Goal: Task Accomplishment & Management: Complete application form

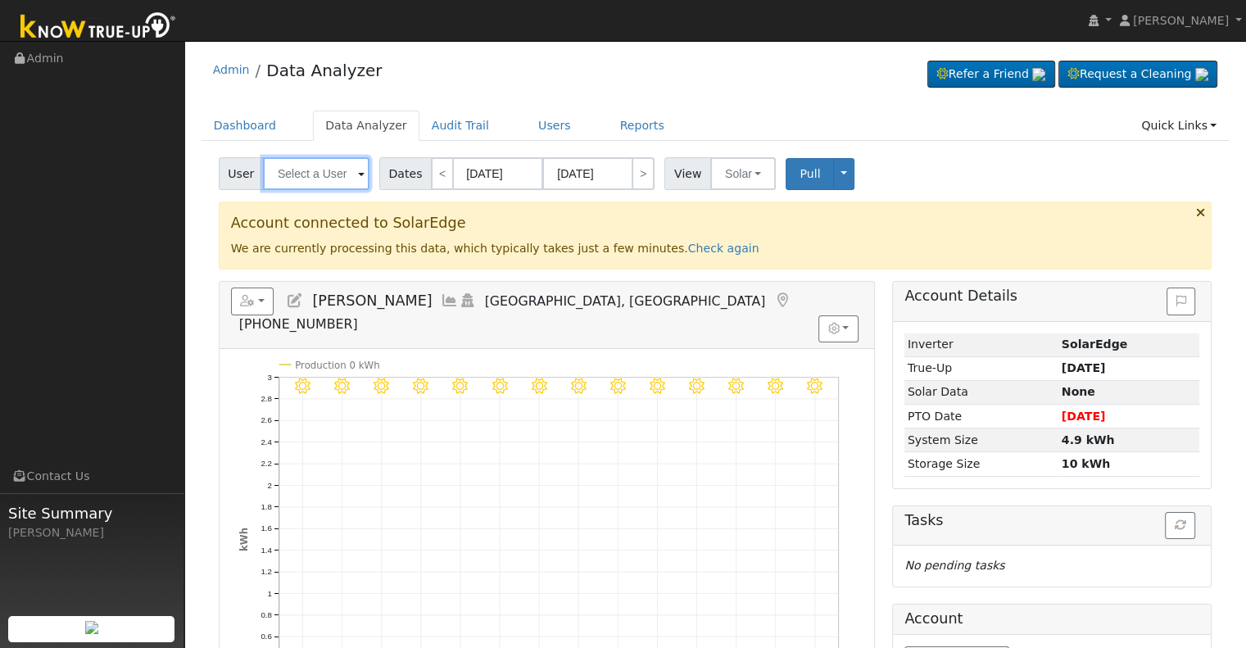
paste input "[EMAIL_ADDRESS][DOMAIN_NAME]"
click at [306, 170] on input "[EMAIL_ADDRESS][DOMAIN_NAME]" at bounding box center [316, 173] width 106 height 33
click at [301, 175] on input "[PERSON_NAME]" at bounding box center [316, 173] width 106 height 33
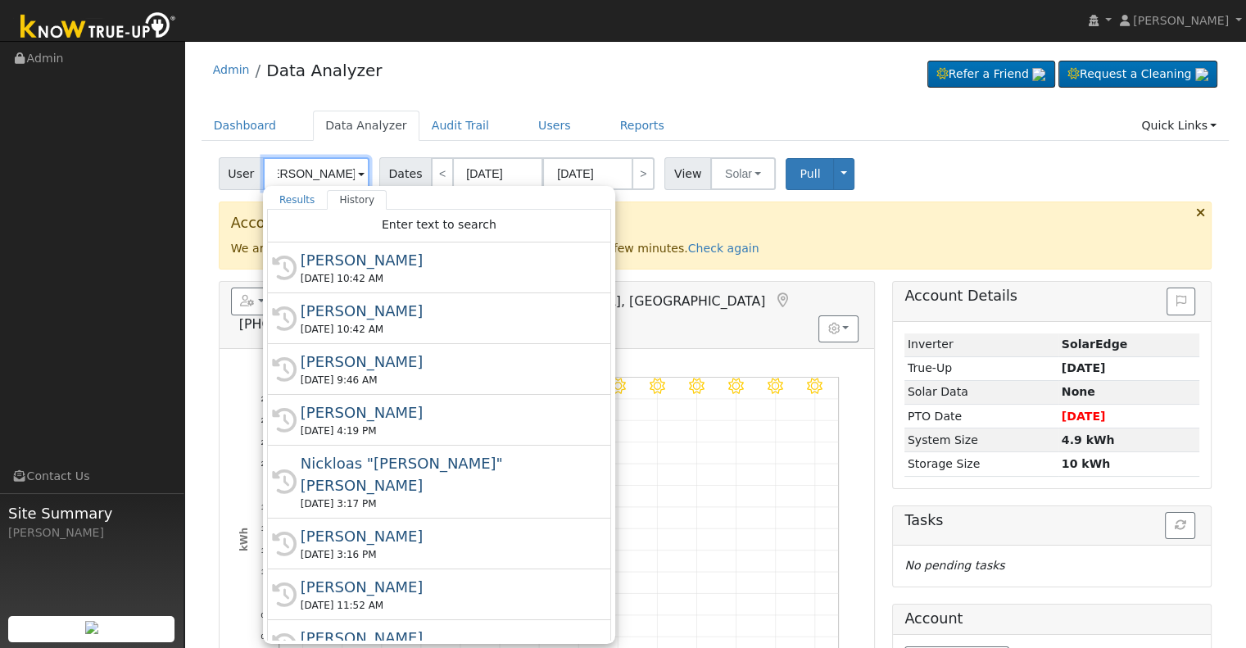
click at [301, 175] on input "[PERSON_NAME]" at bounding box center [316, 173] width 106 height 33
paste input "brianacorona41@gmail.com"
type input "brianacorona41@gmail.com"
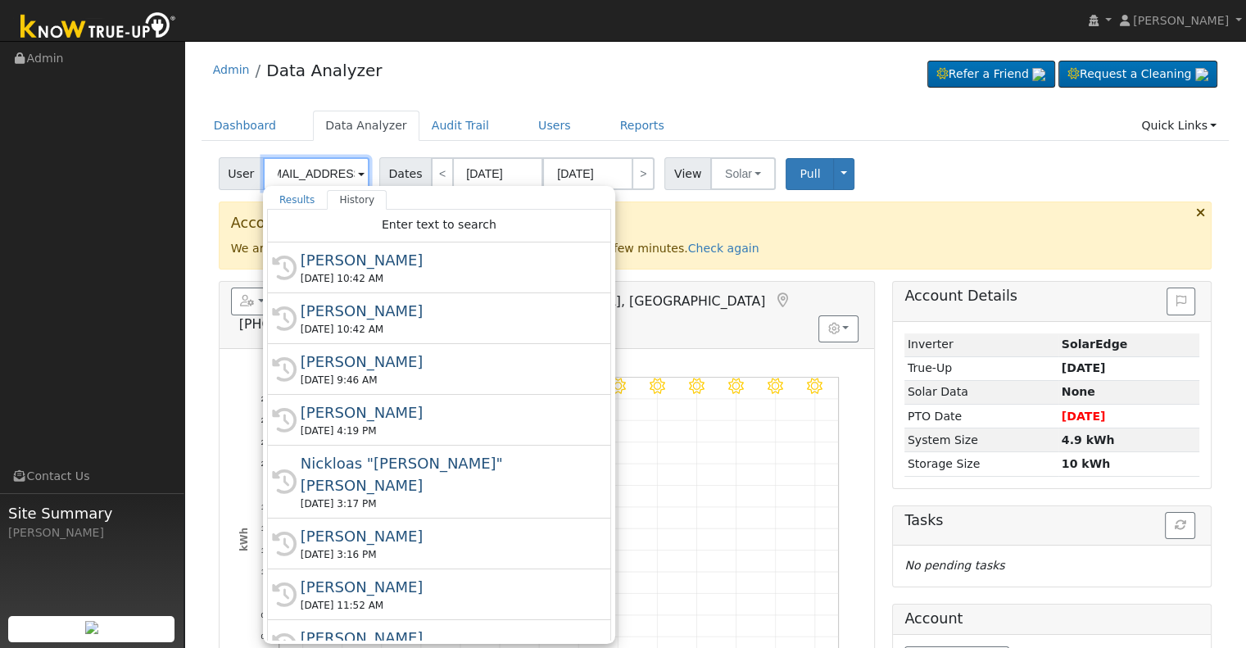
scroll to position [0, 66]
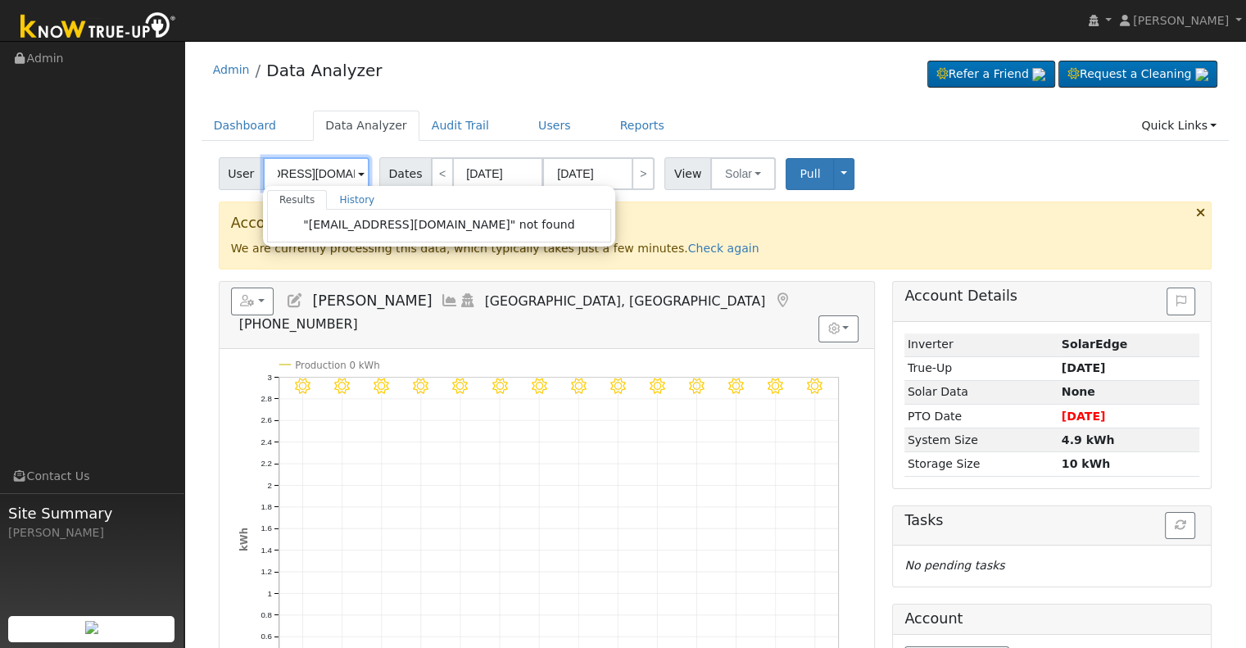
click at [301, 175] on input "brianacorona41@gmail.com" at bounding box center [316, 173] width 106 height 33
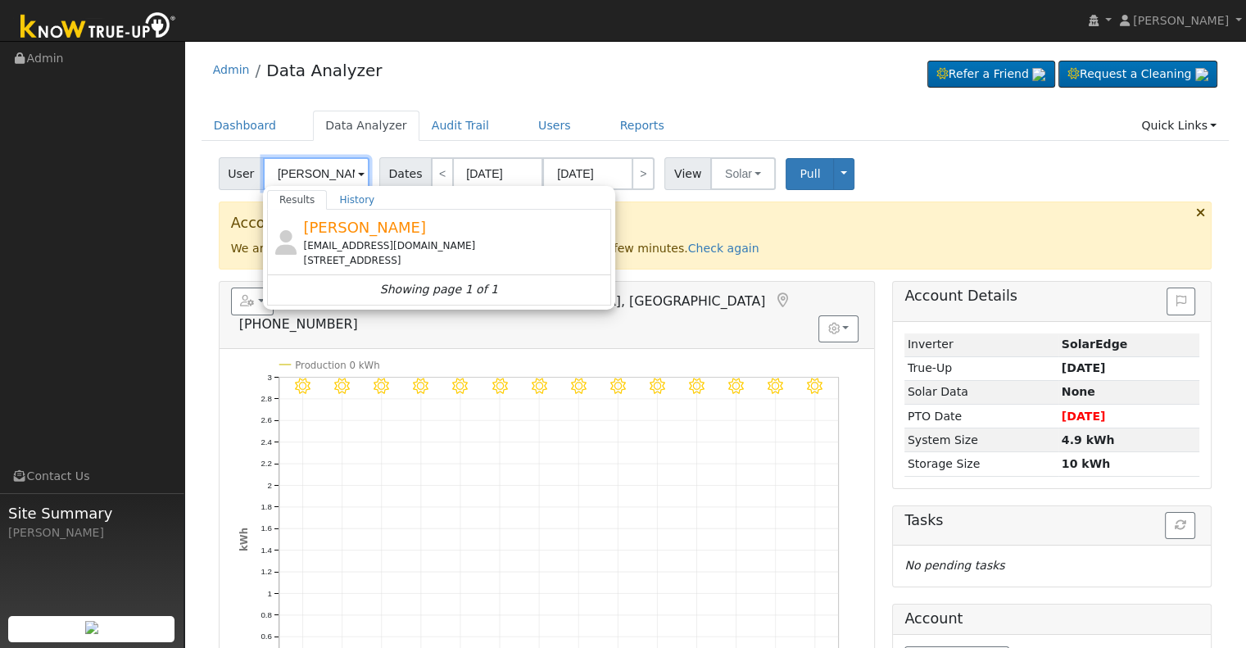
type input "jose trinidad"
click at [322, 173] on input "jose trinidad" at bounding box center [316, 173] width 106 height 33
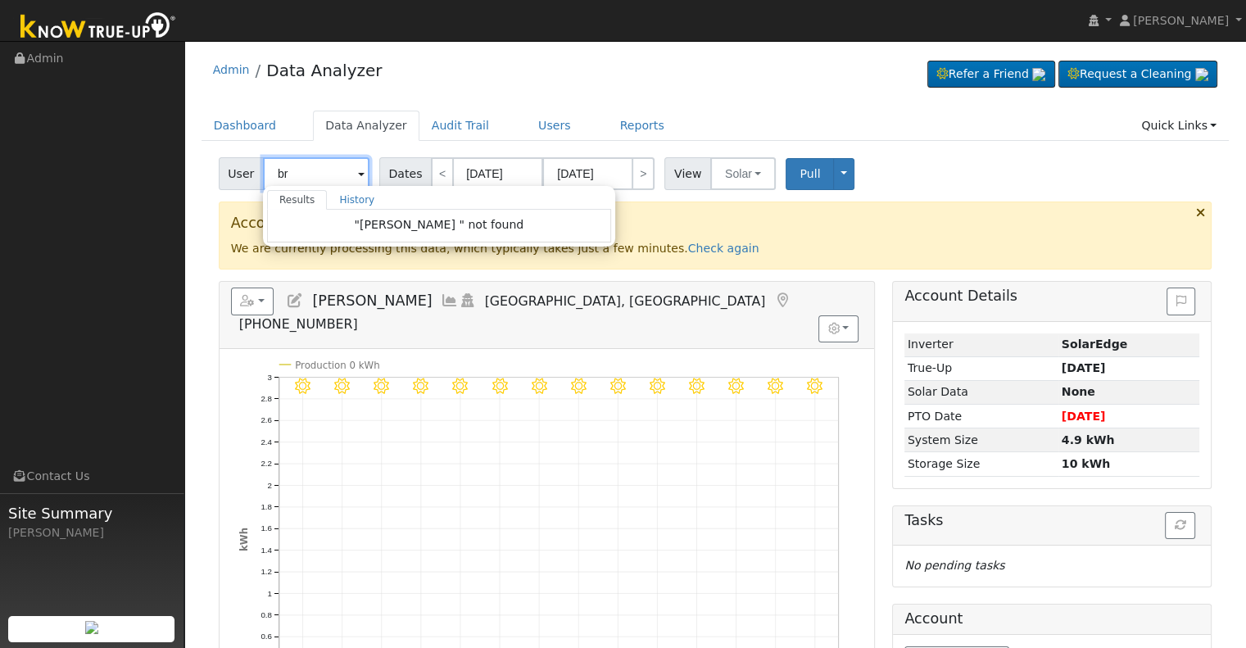
type input "b"
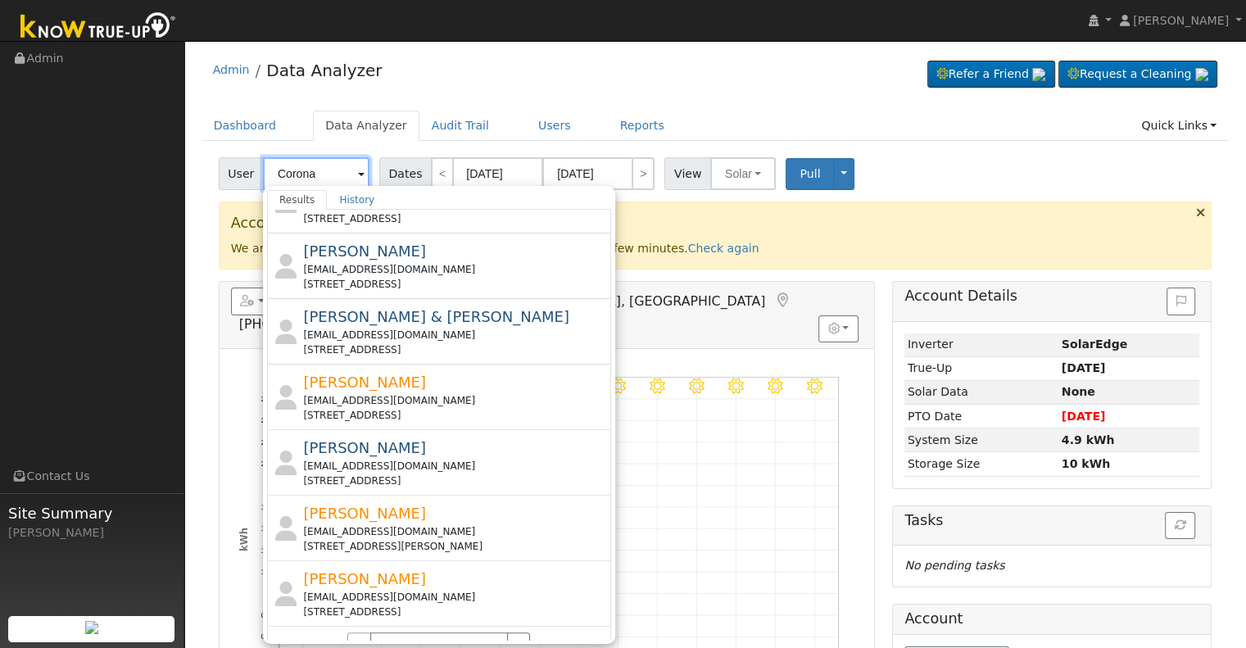
scroll to position [575, 0]
click at [510, 631] on button "›" at bounding box center [519, 645] width 24 height 28
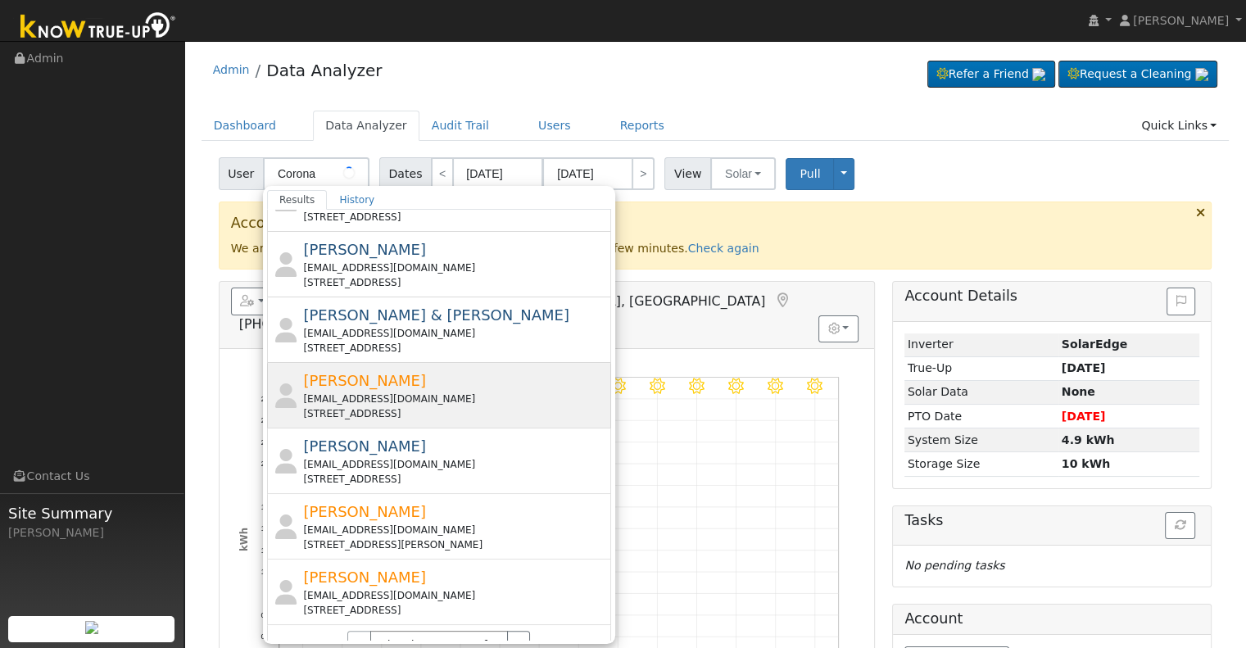
scroll to position [0, 0]
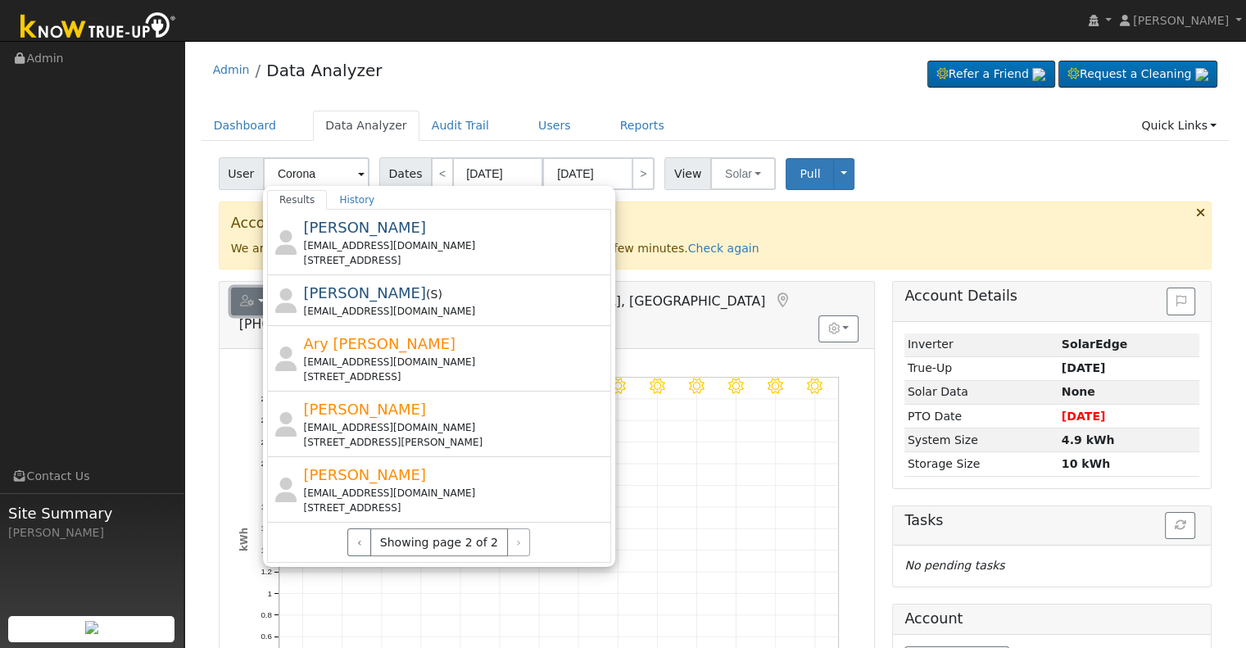
click at [247, 299] on icon "button" at bounding box center [247, 300] width 15 height 11
type input "[PERSON_NAME]"
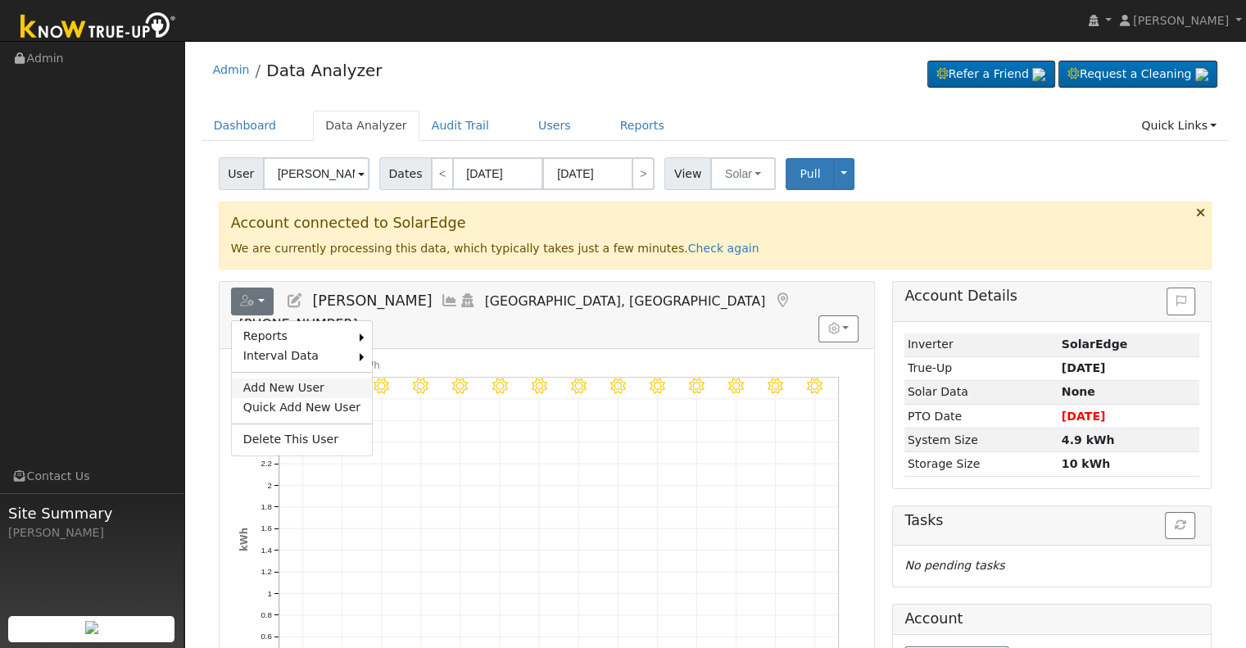
click at [276, 378] on link "Add New User" at bounding box center [302, 388] width 140 height 20
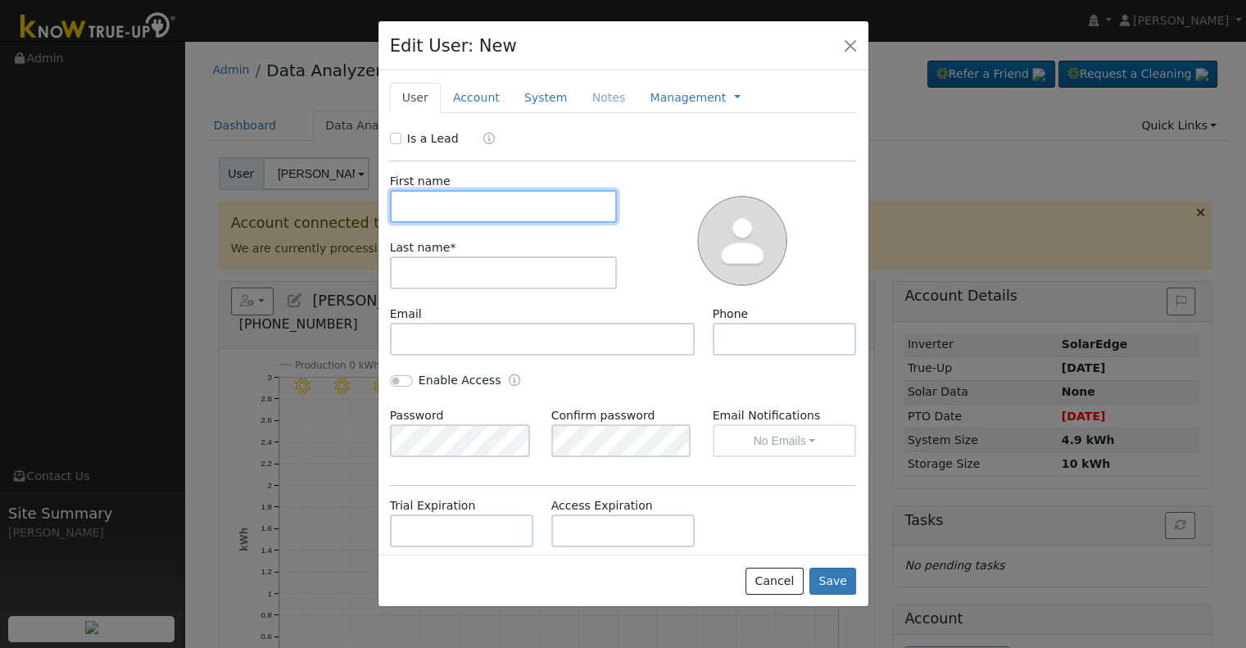
click at [467, 215] on input "text" at bounding box center [504, 206] width 228 height 33
paste input "Corona Ceballo, Jose Trinidad"
drag, startPoint x: 403, startPoint y: 207, endPoint x: 489, endPoint y: 212, distance: 86.1
click at [489, 212] on input "Corona Ceballo, Jose Trinidad" at bounding box center [504, 206] width 228 height 33
type input "Jose Trinidad"
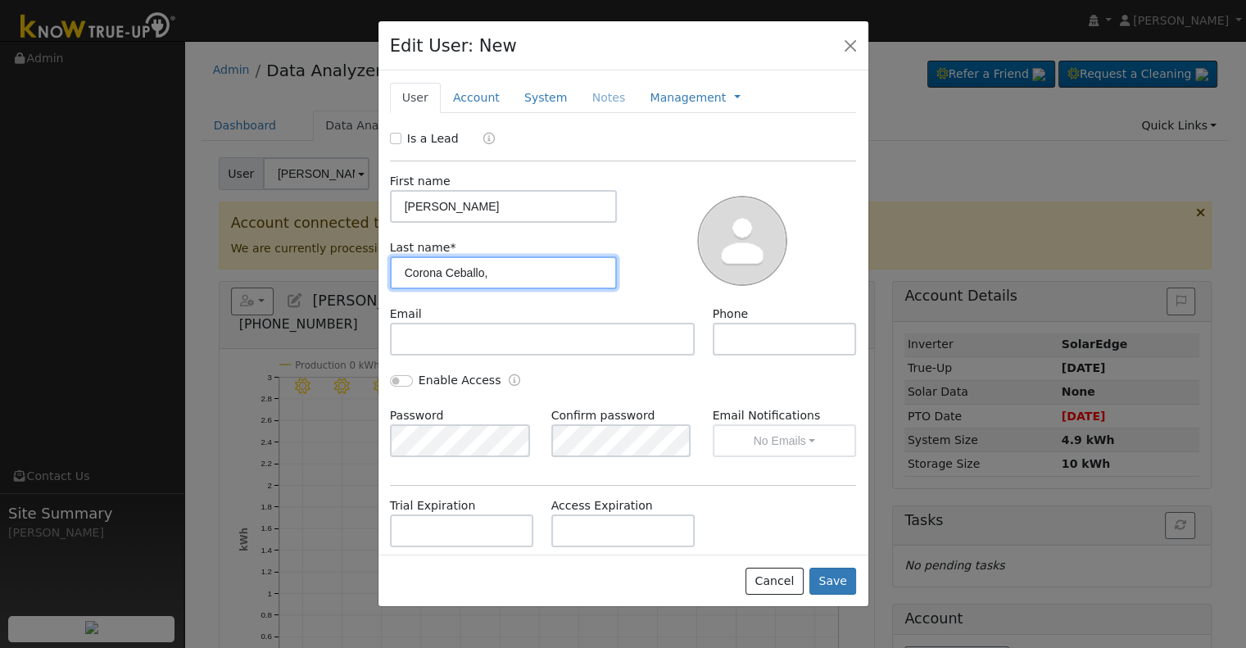
type input "Corona Ceballo,"
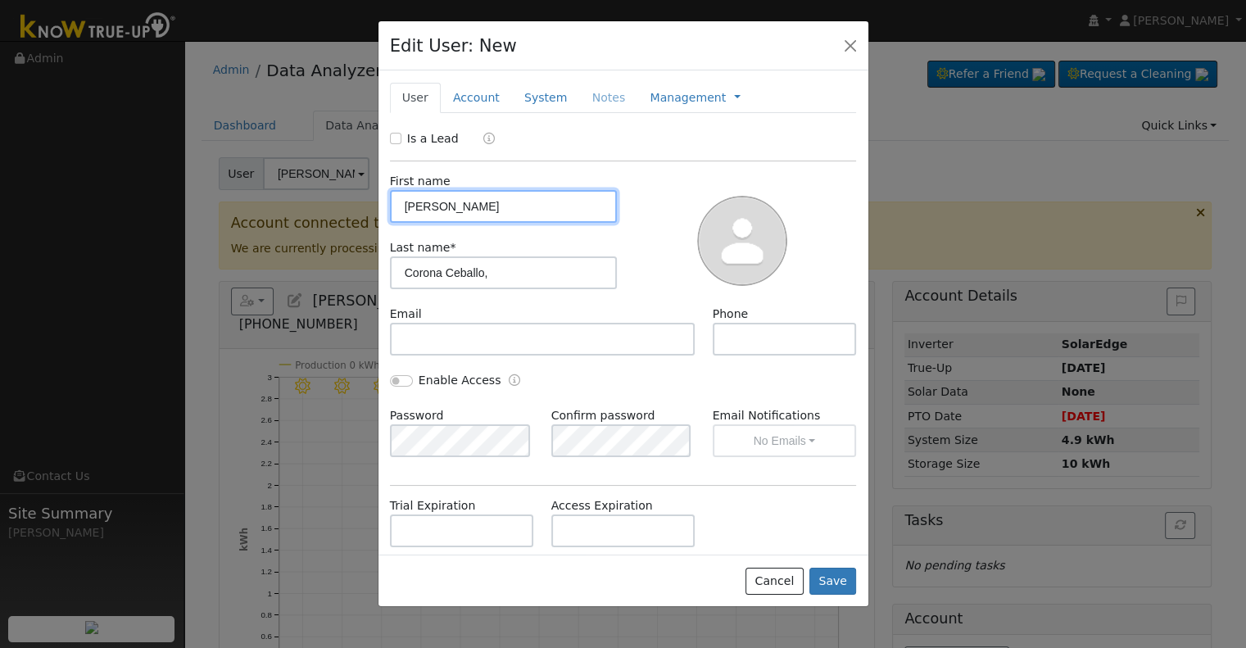
click at [410, 206] on input "Jose Trinidad" at bounding box center [504, 206] width 228 height 33
type input "Jose Trinidad"
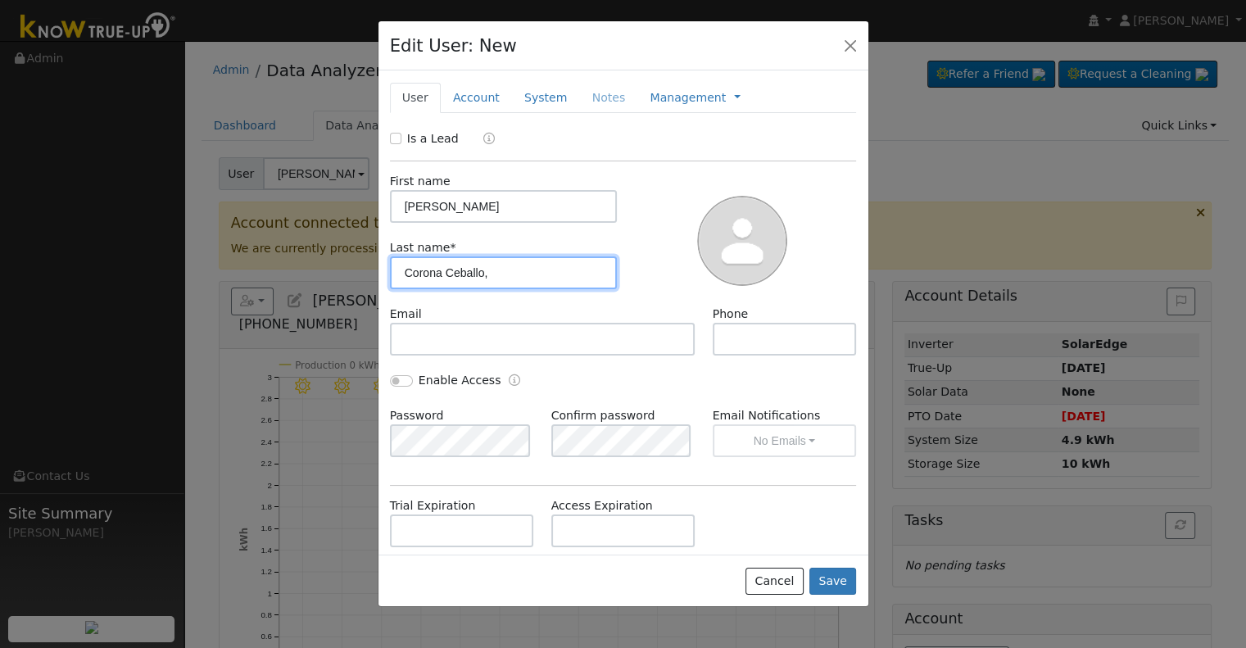
click at [410, 273] on input "Corona Ceballo," at bounding box center [504, 272] width 228 height 33
click at [497, 271] on input "Corona Ceballo," at bounding box center [504, 272] width 228 height 33
type input "Corona Ceballo"
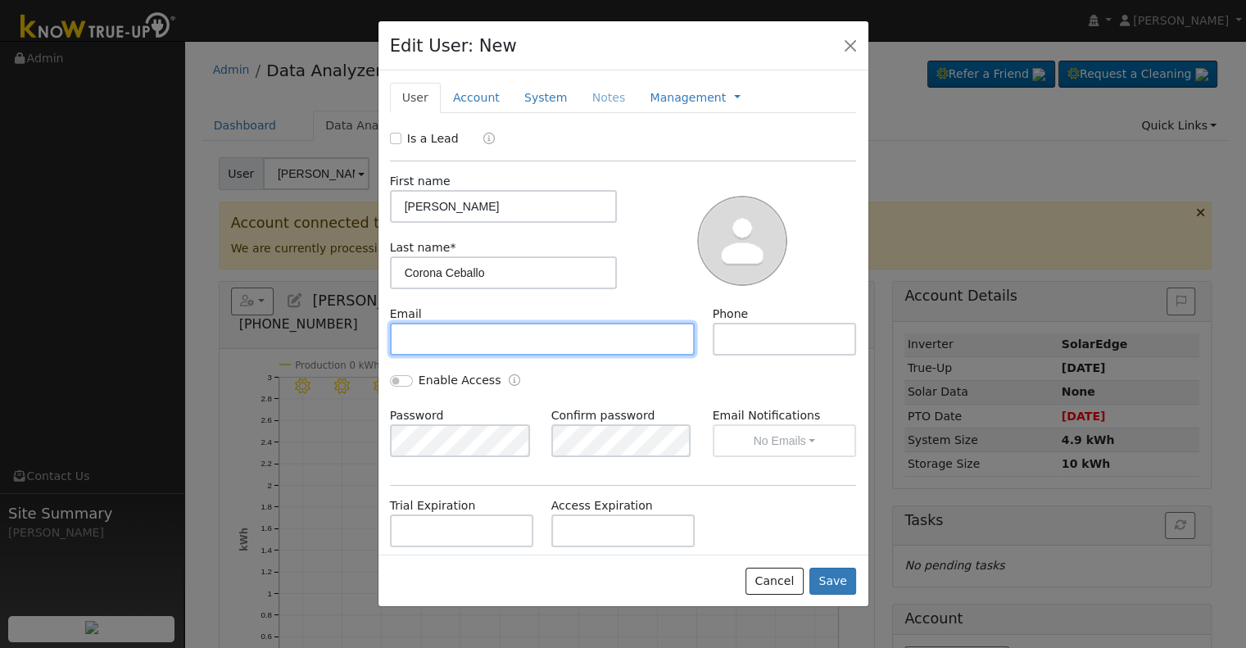
click at [506, 338] on input "text" at bounding box center [543, 339] width 306 height 33
paste input "brianacorona41@gmail.com"
type input "brianacorona41@gmail.com"
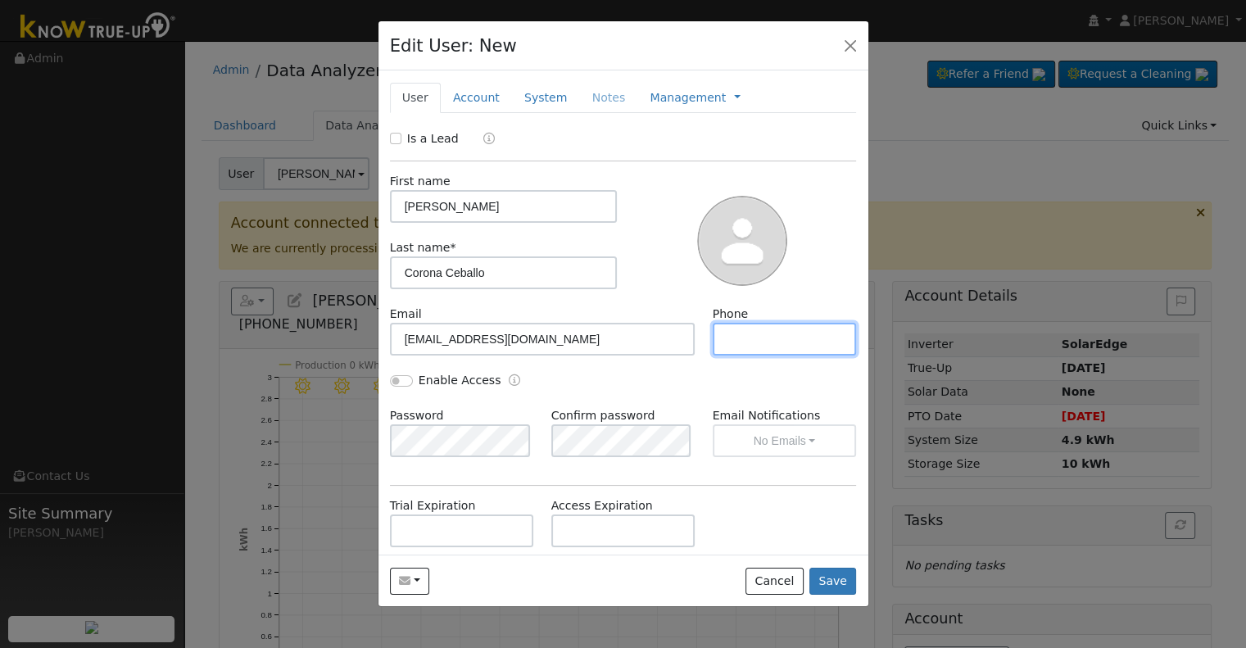
click at [796, 332] on input "text" at bounding box center [785, 339] width 144 height 33
paste input "(559) 310-7410"
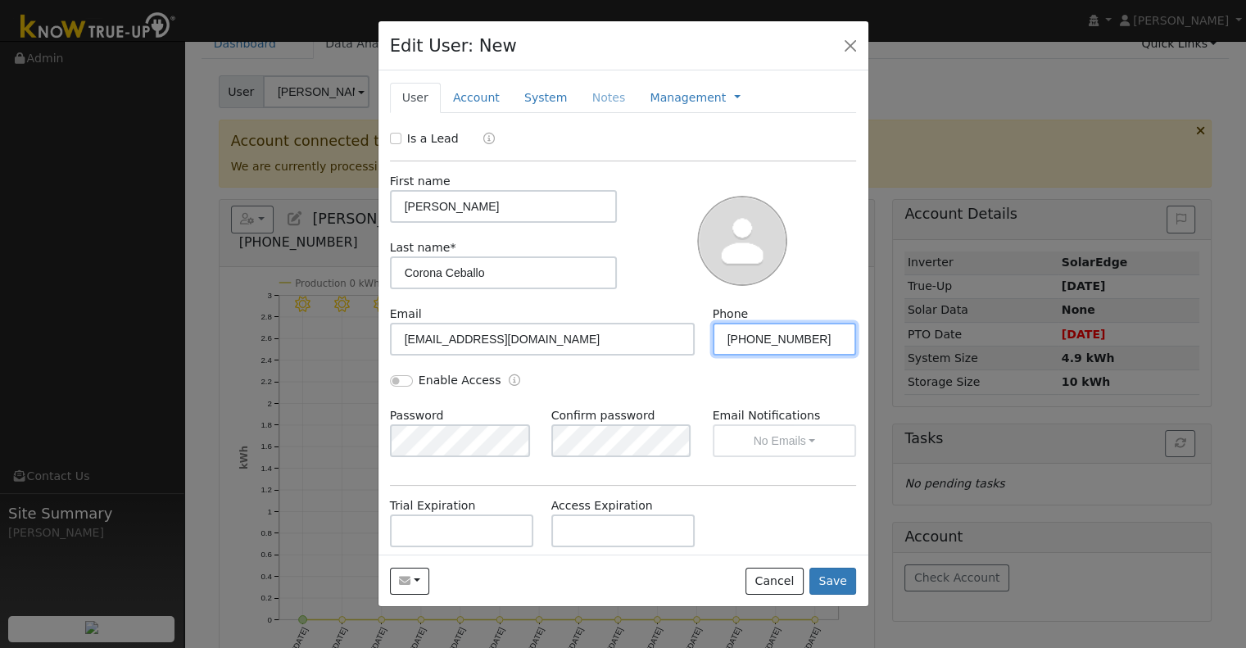
type input "(559) 310-7410"
click at [470, 98] on link "Account" at bounding box center [476, 98] width 71 height 30
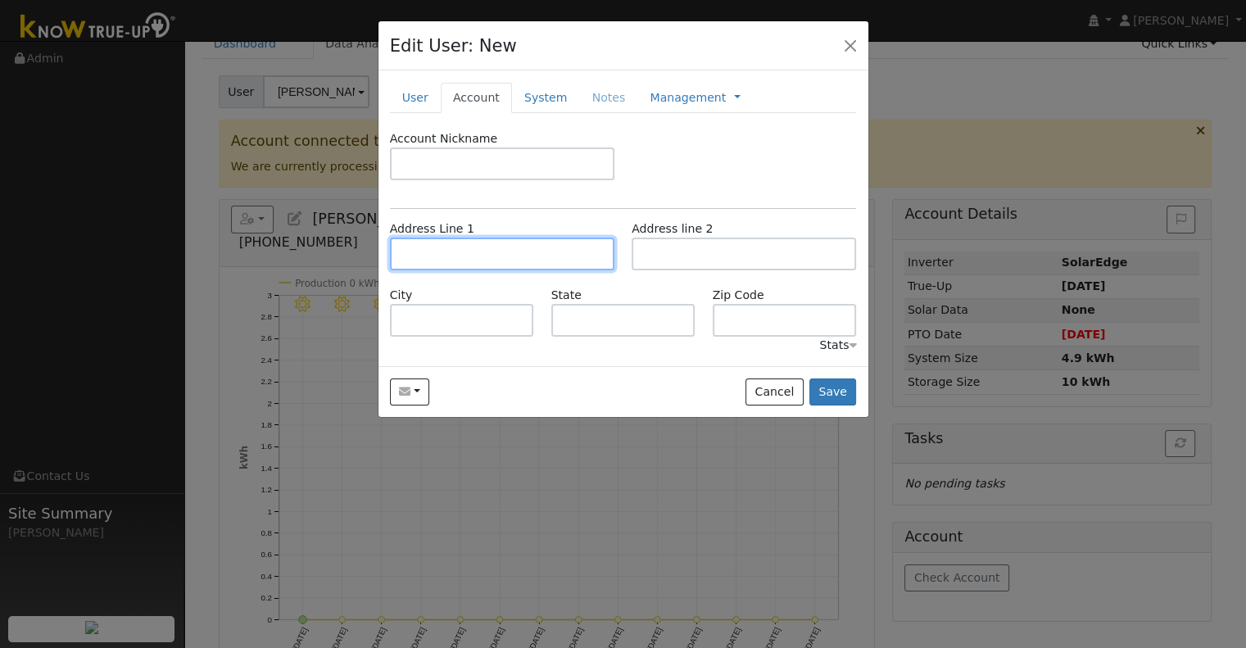
click at [487, 251] on input "text" at bounding box center [502, 254] width 224 height 33
paste input "1994 N Boyles St"
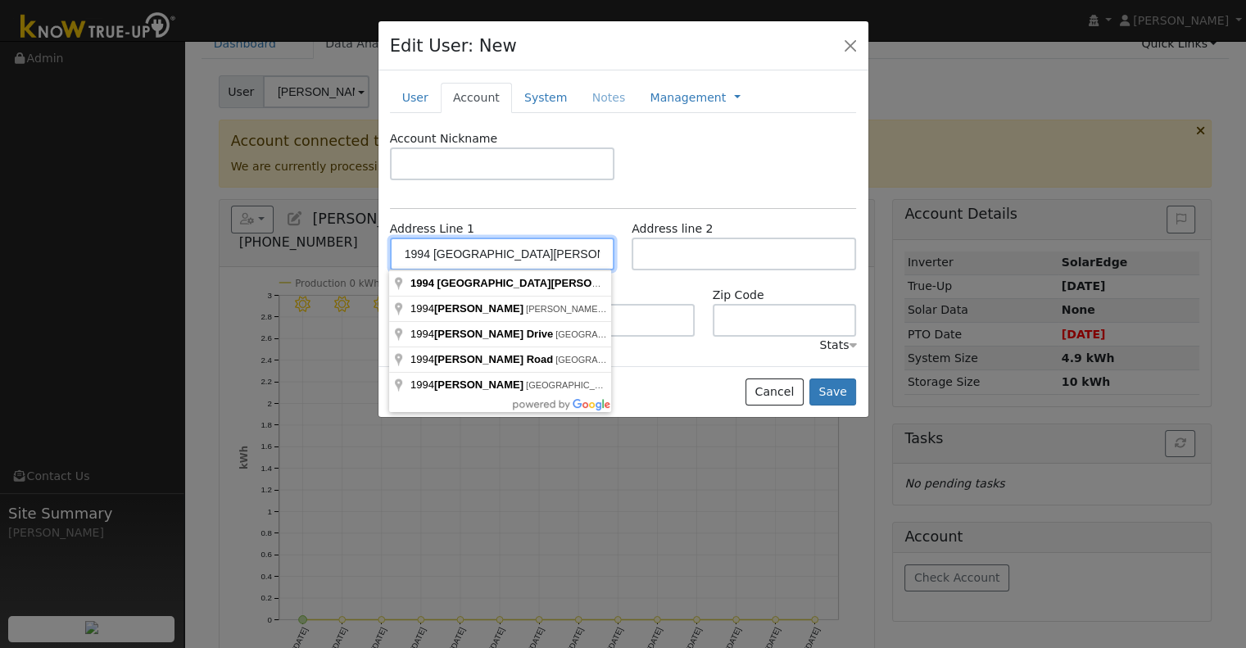
type input "1994 [GEOGRAPHIC_DATA][PERSON_NAME]"
type input "Porterville"
type input "CA"
type input "93257"
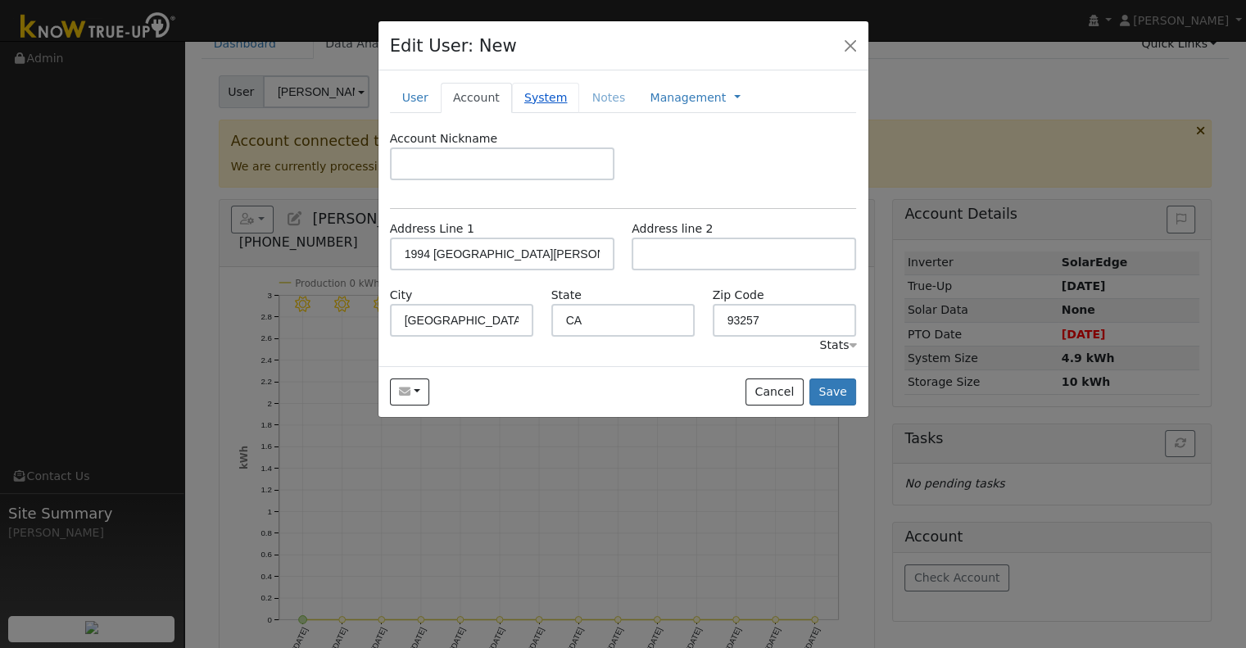
click at [524, 95] on link "System" at bounding box center [546, 98] width 68 height 30
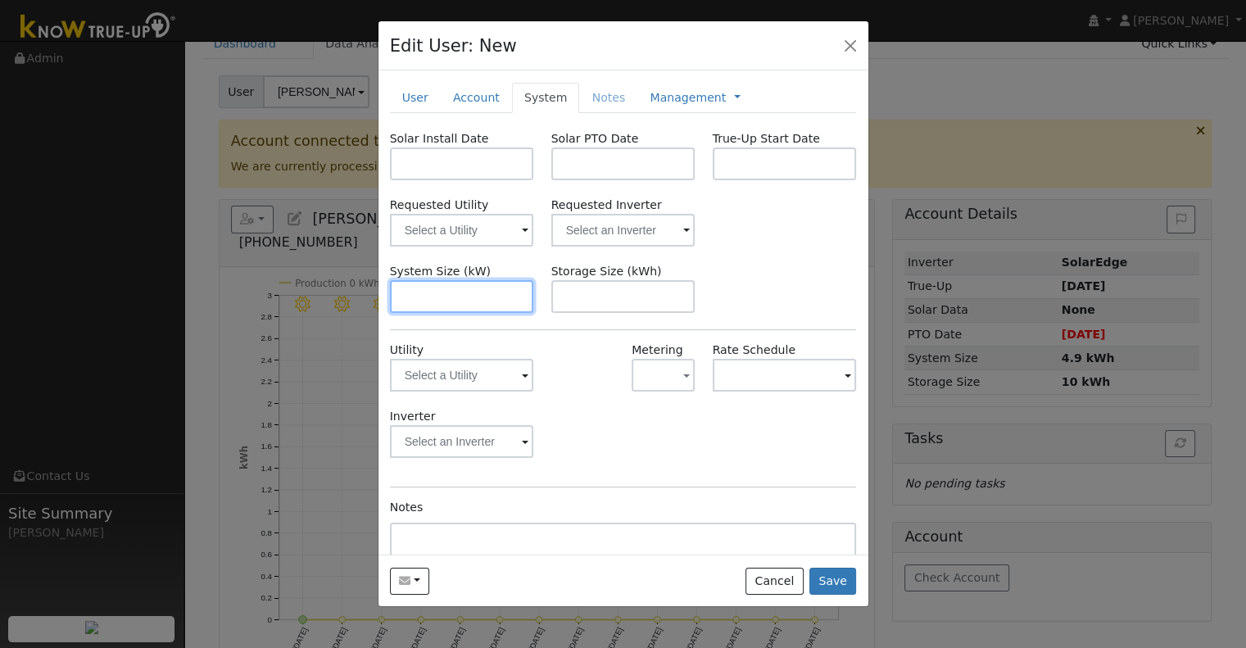
click at [424, 289] on input "text" at bounding box center [462, 296] width 144 height 33
paste input "9.020"
type input "9"
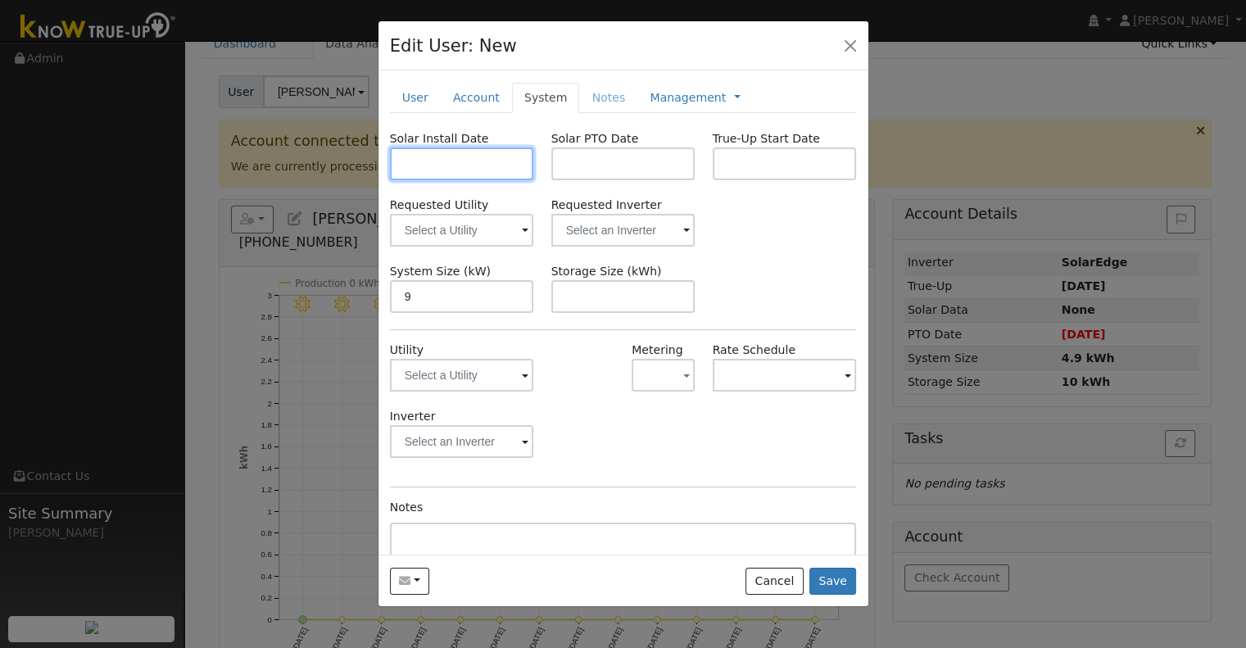
click at [454, 159] on input "text" at bounding box center [462, 163] width 144 height 33
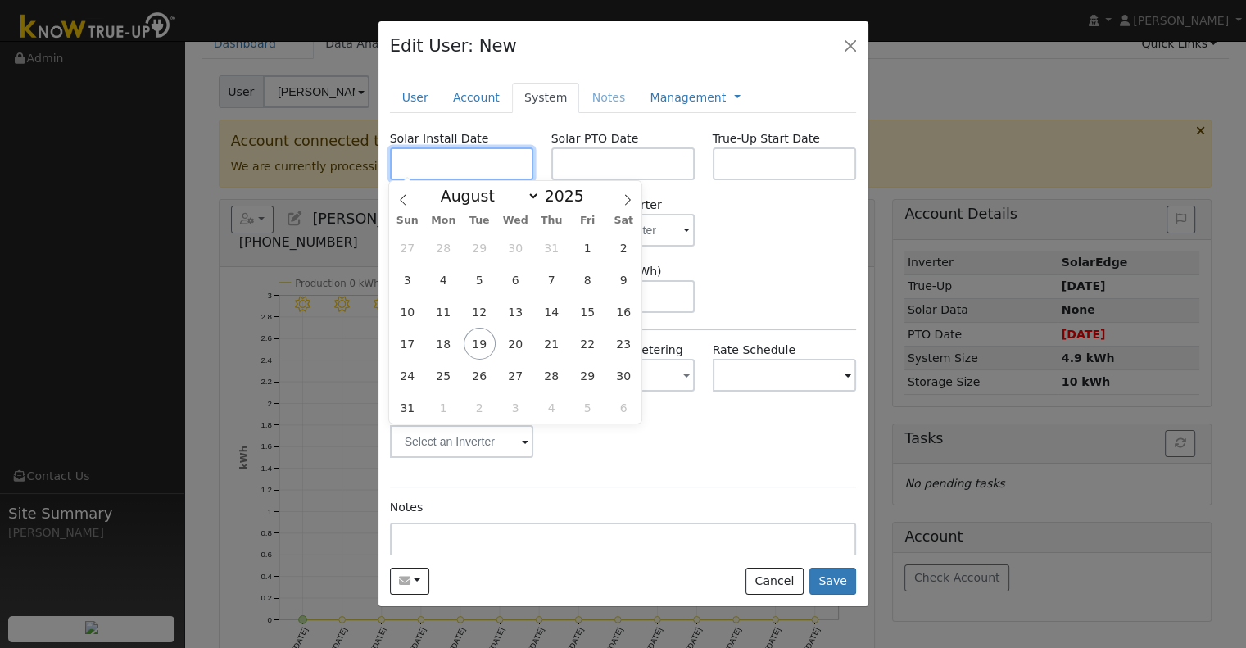
paste input "6/20/2025"
type input "06/20/2025"
select select "5"
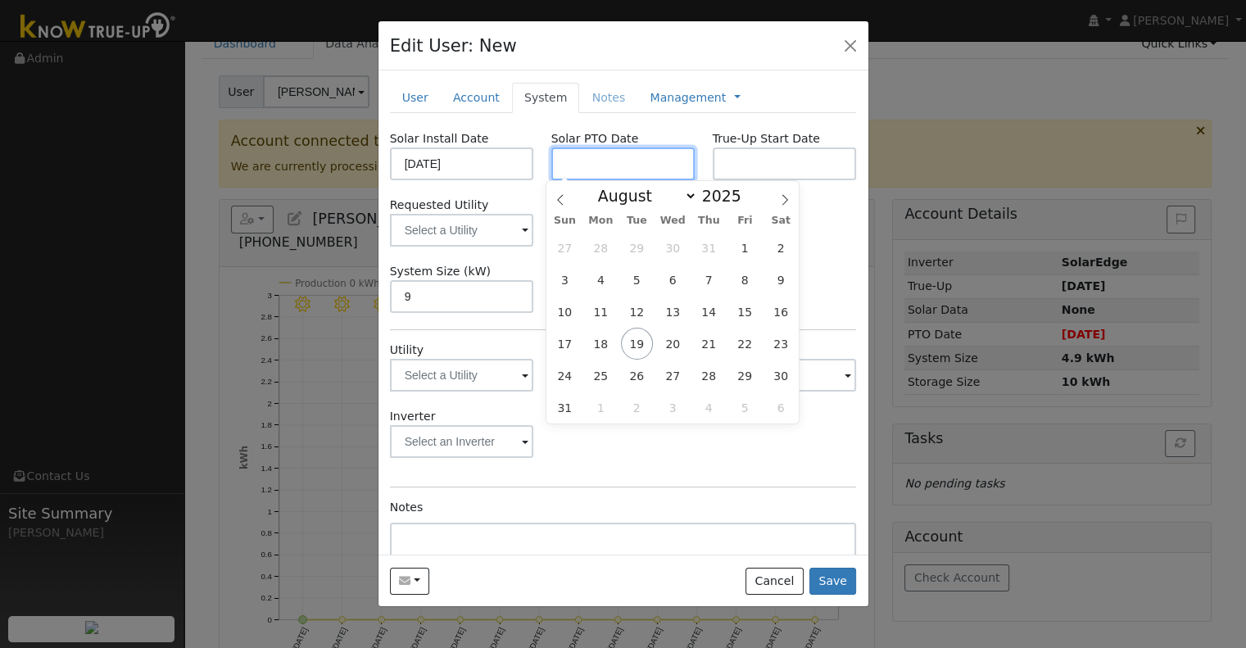
click at [616, 161] on input "text" at bounding box center [623, 163] width 144 height 33
paste input "8/19/2025"
type input "[DATE]"
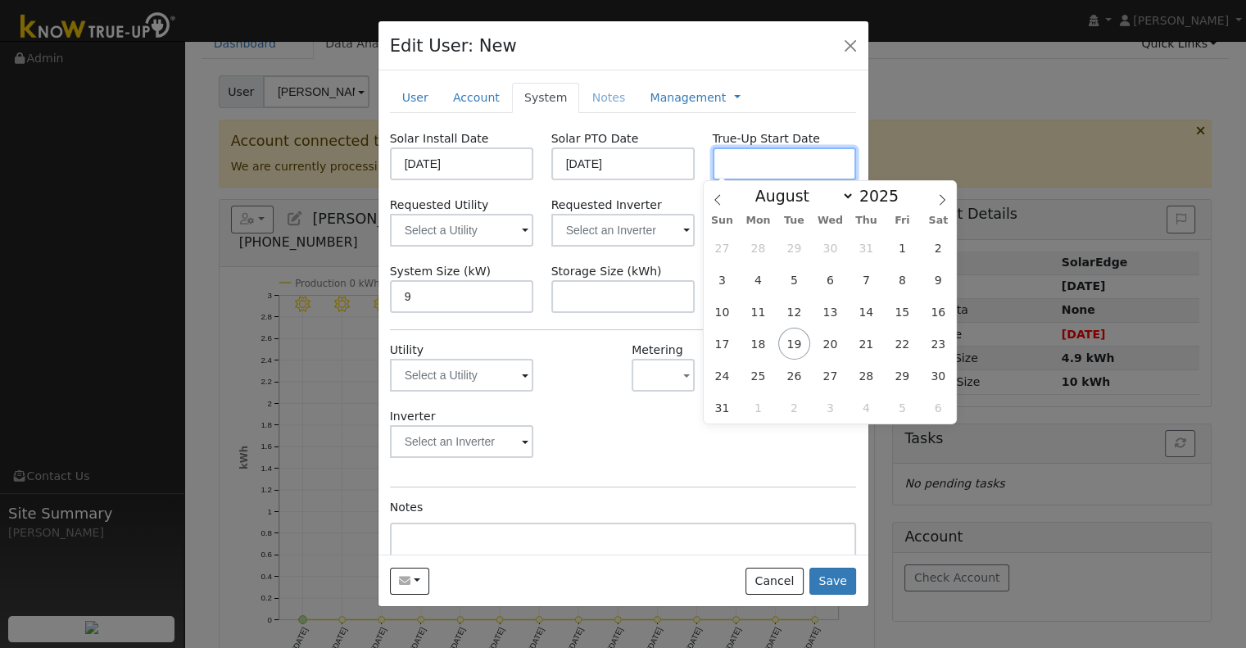
click at [744, 162] on input "text" at bounding box center [785, 163] width 144 height 33
paste input "8/19/2025"
type input "[DATE]"
click at [534, 229] on input "text" at bounding box center [462, 230] width 144 height 33
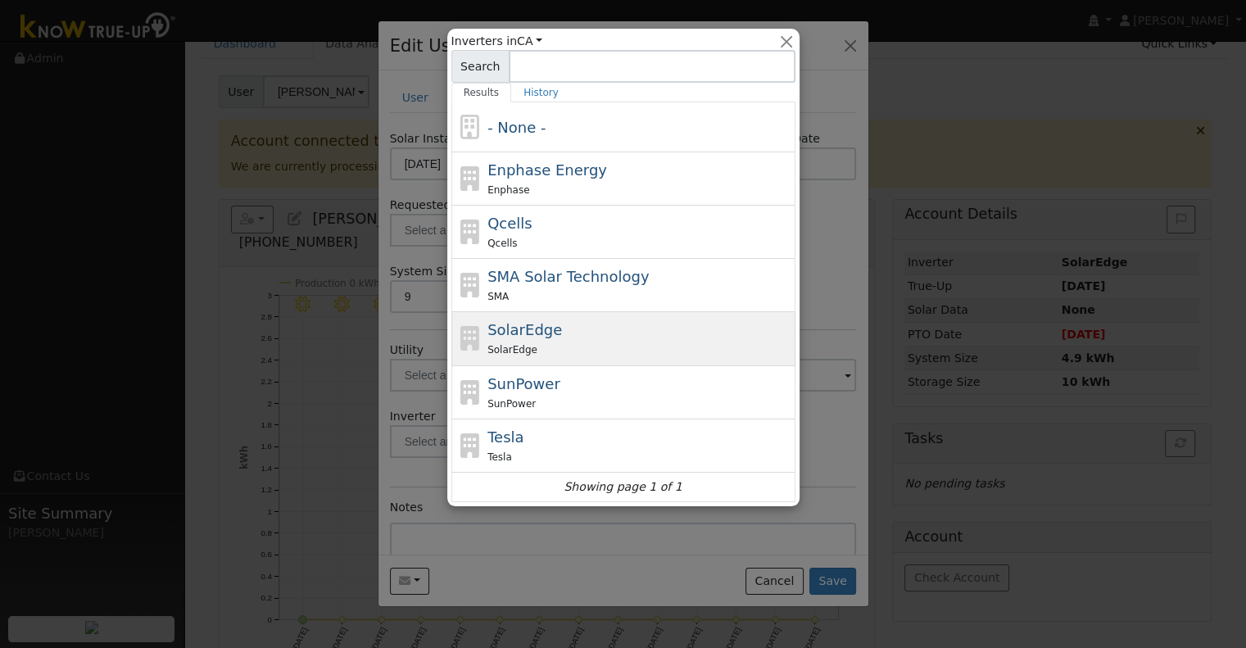
click at [544, 340] on div "SolarEdge SolarEdge" at bounding box center [639, 338] width 304 height 39
type input "SolarEdge"
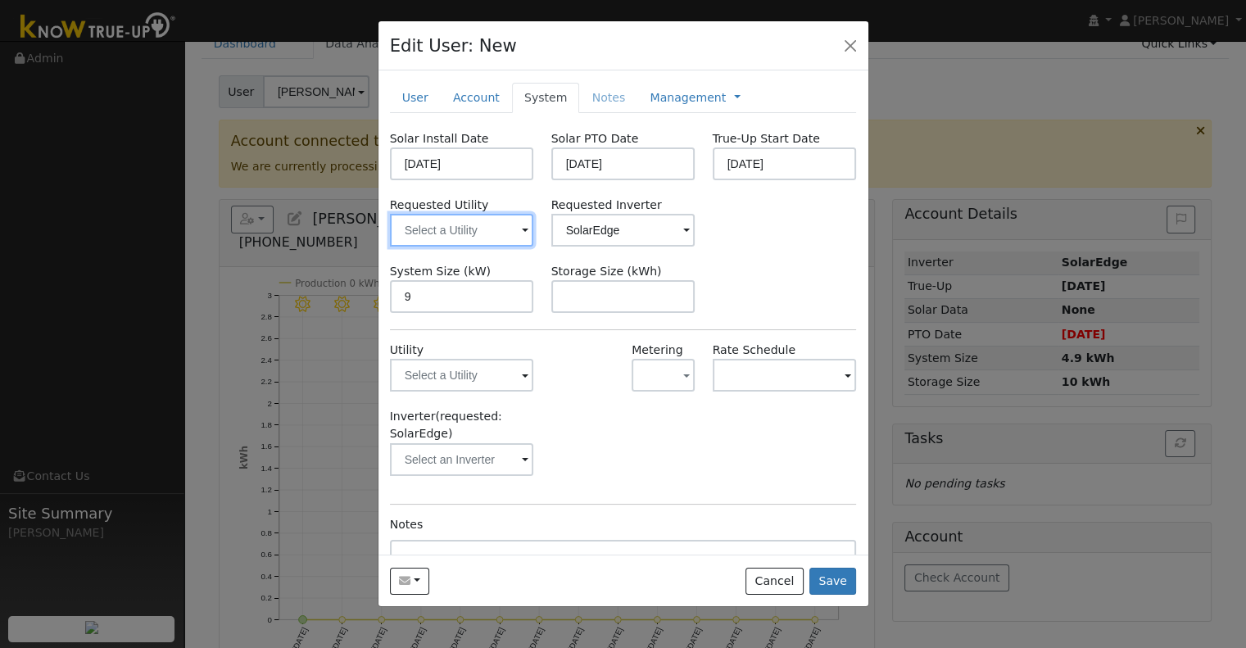
click at [472, 232] on input "text" at bounding box center [462, 230] width 144 height 33
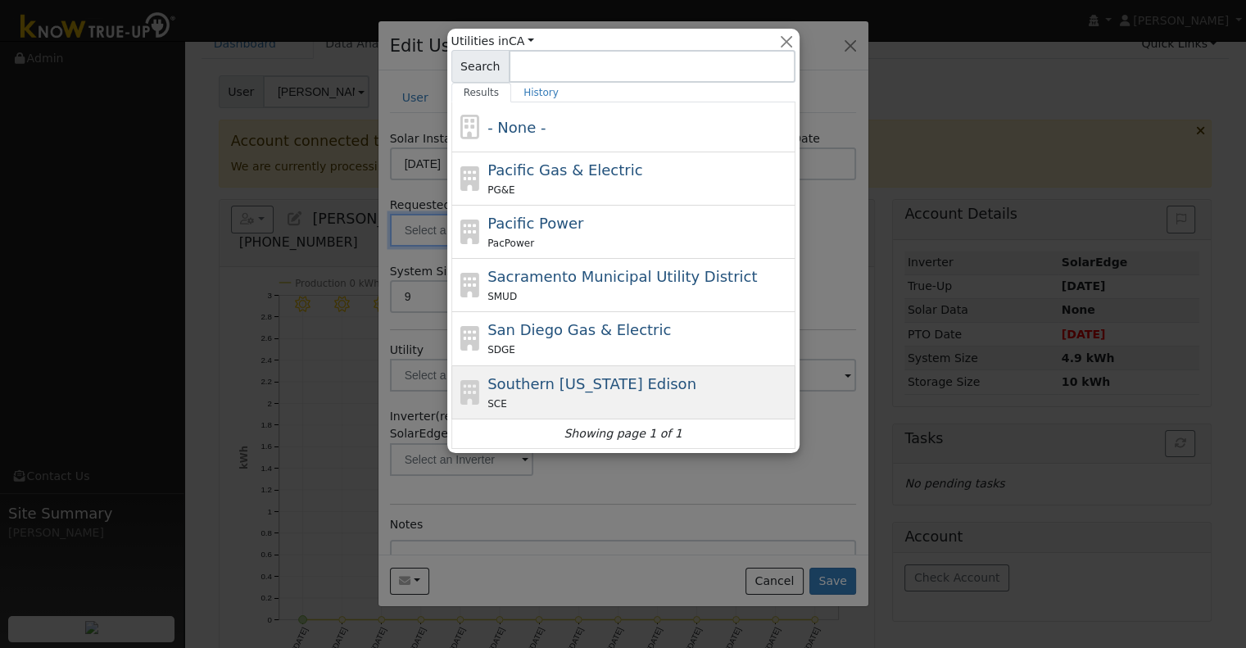
click at [532, 381] on span "Southern California Edison" at bounding box center [591, 383] width 209 height 17
type input "Southern California Edison"
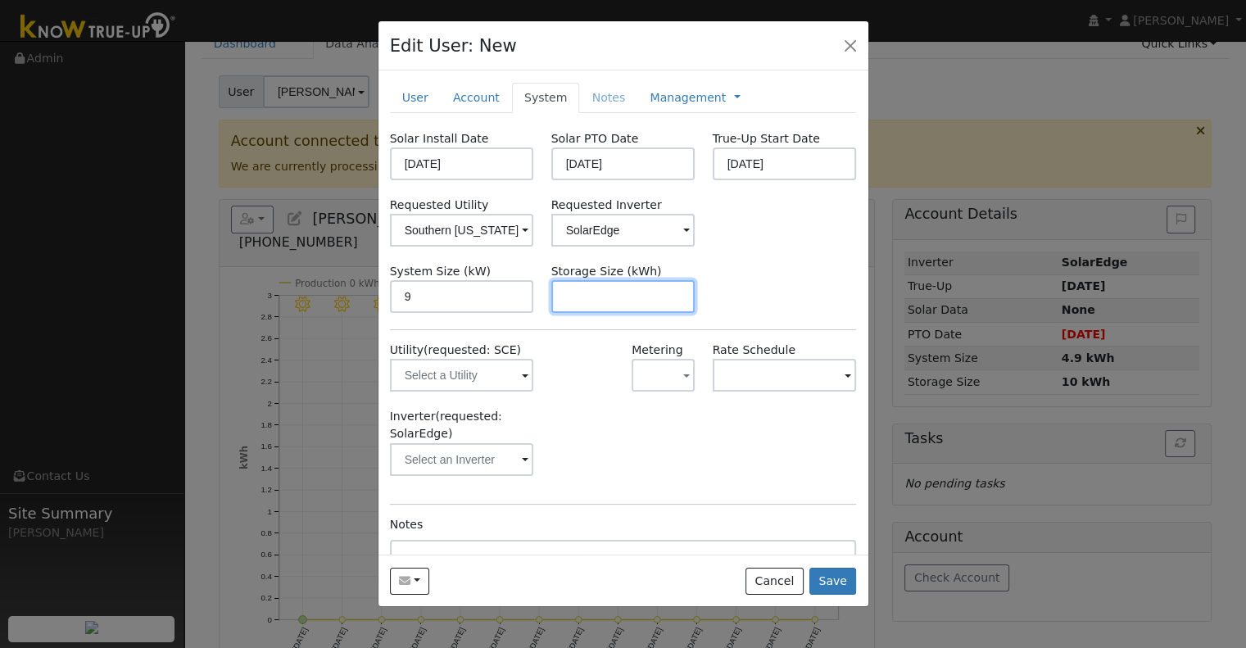
click at [645, 293] on input "text" at bounding box center [623, 296] width 144 height 33
paste input "20.00"
type input "20"
click at [650, 101] on link "Management" at bounding box center [688, 97] width 76 height 17
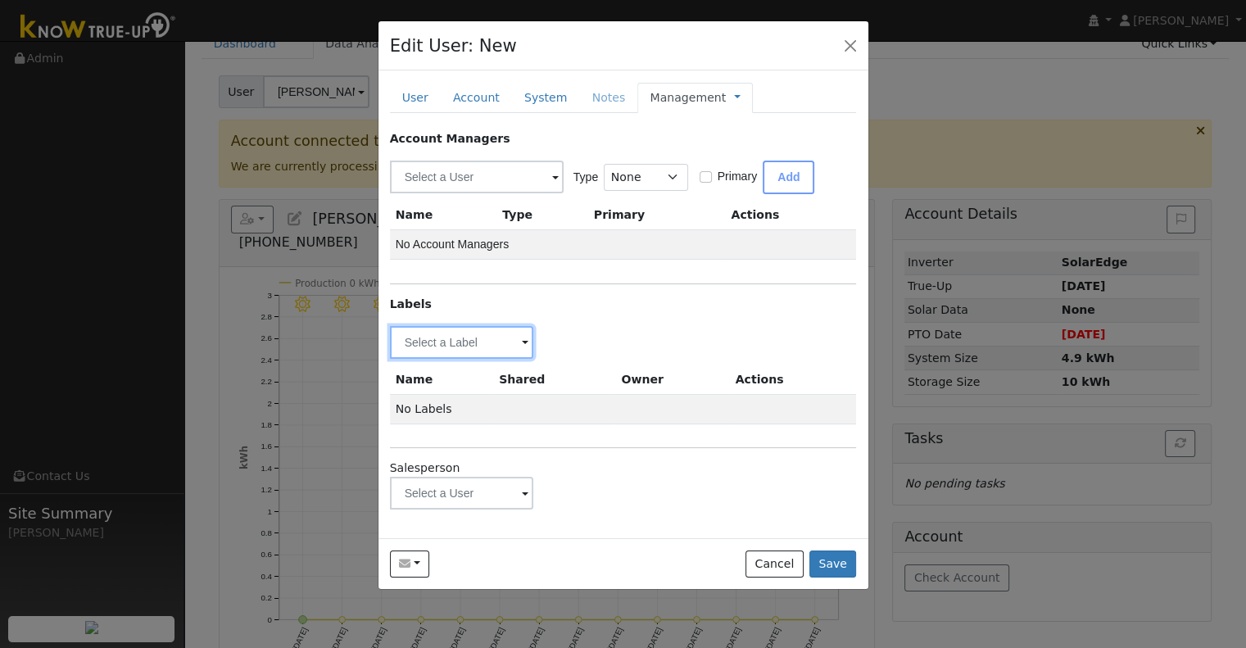
click at [436, 337] on input "text" at bounding box center [462, 342] width 144 height 33
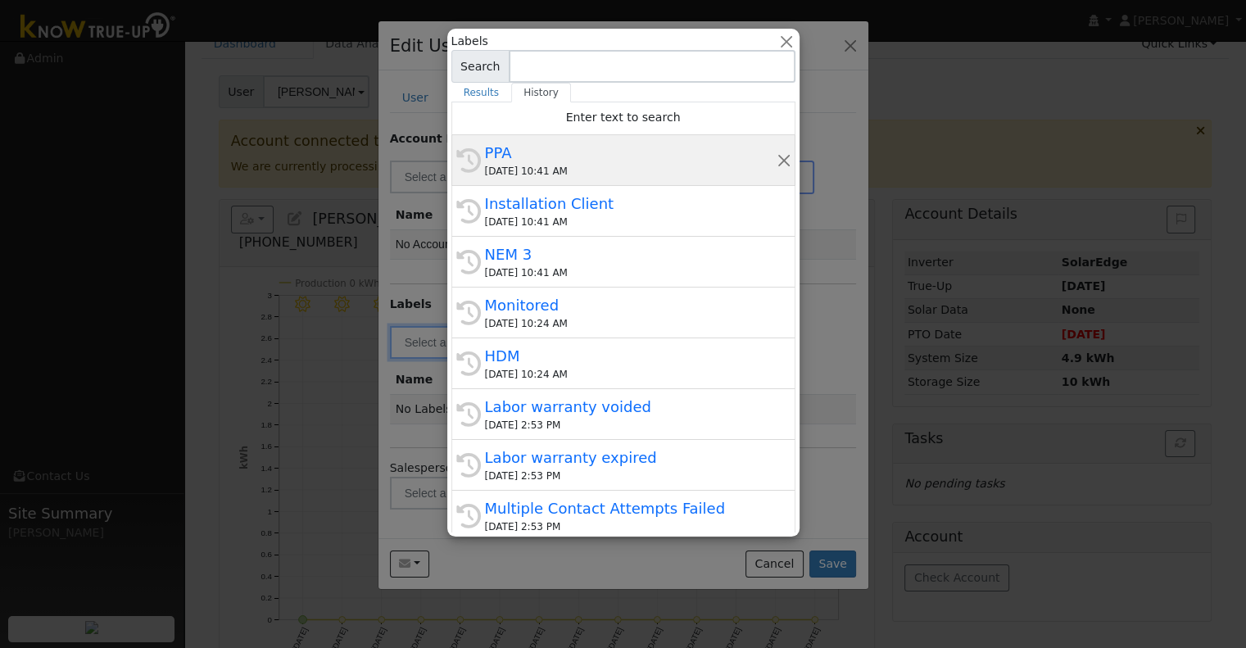
click at [565, 161] on div "PPA" at bounding box center [631, 153] width 292 height 22
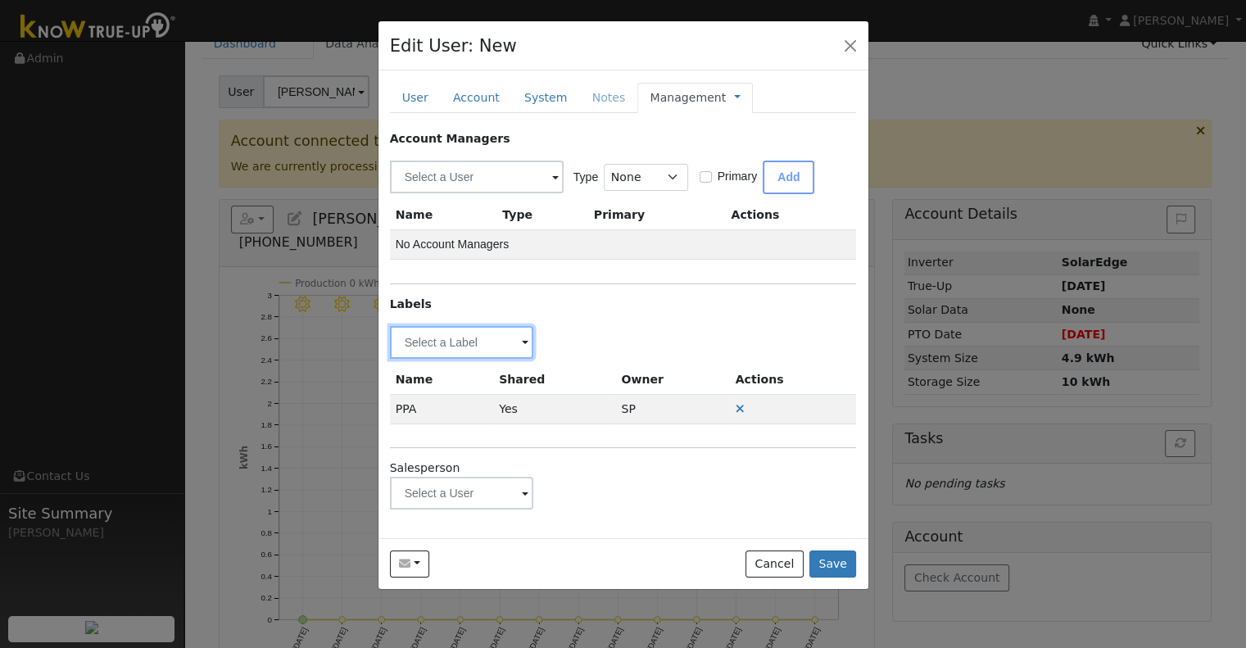
click at [433, 339] on input "text" at bounding box center [462, 342] width 144 height 33
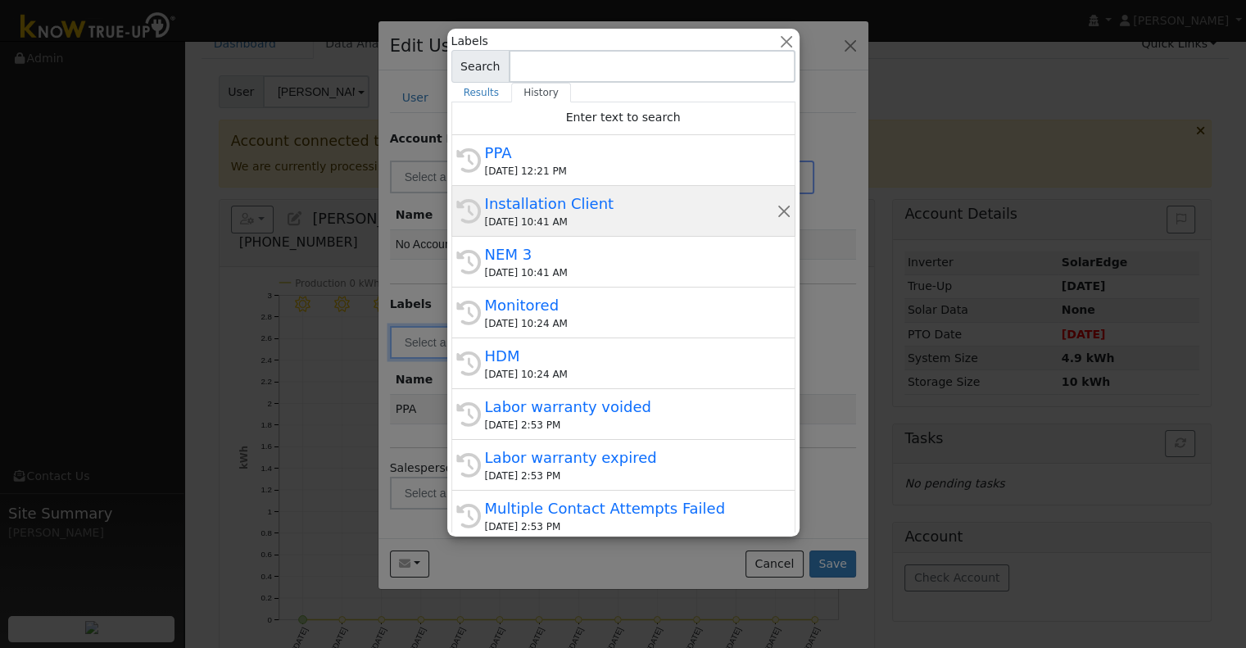
click at [564, 222] on div "08/19/2025 10:41 AM" at bounding box center [631, 222] width 292 height 15
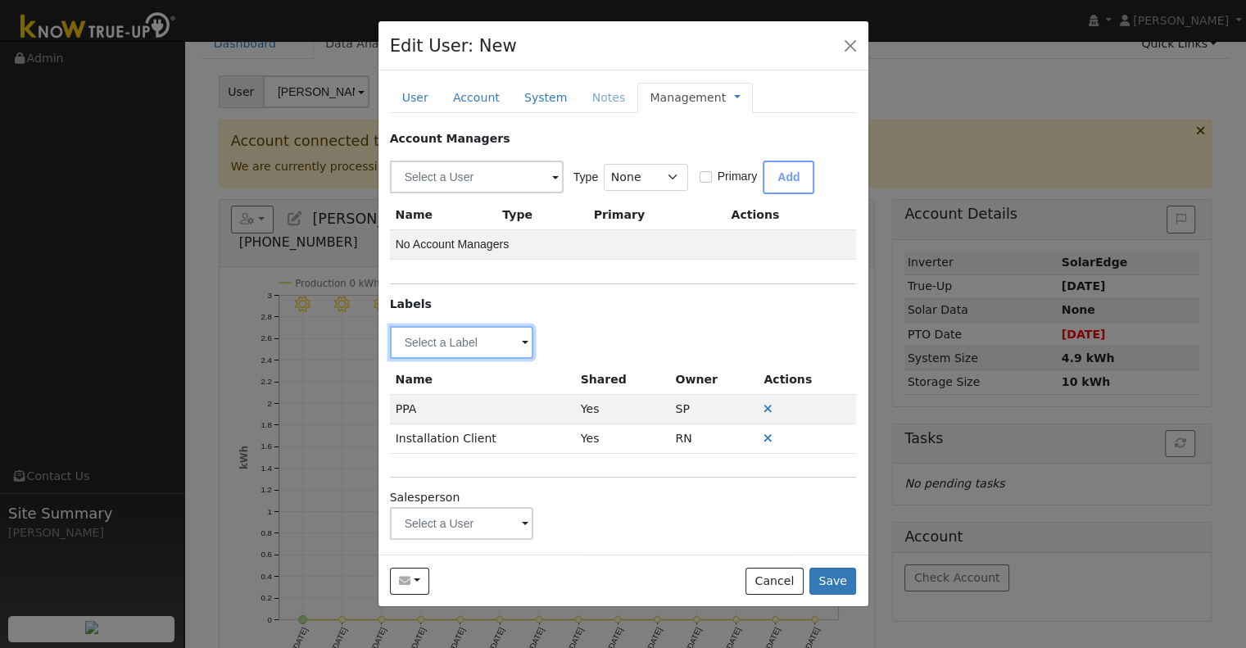
click at [455, 326] on input "text" at bounding box center [462, 342] width 144 height 33
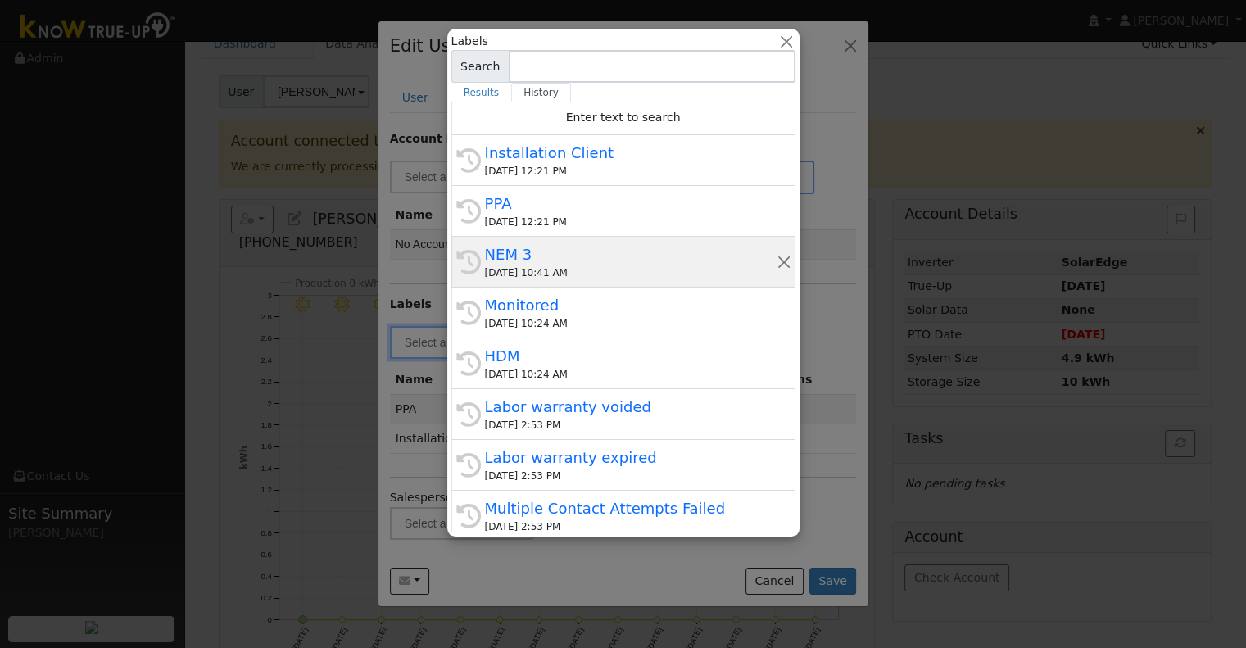
click at [562, 270] on div "08/19/2025 10:41 AM" at bounding box center [631, 272] width 292 height 15
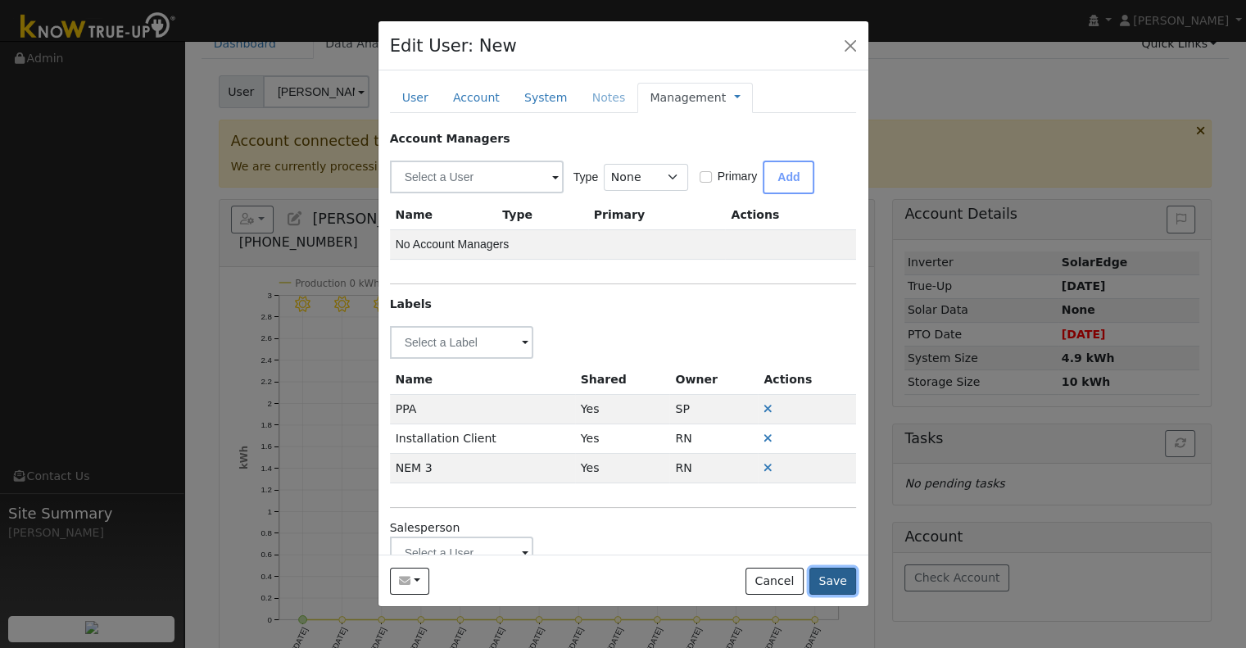
click at [833, 575] on button "Save" at bounding box center [833, 582] width 48 height 28
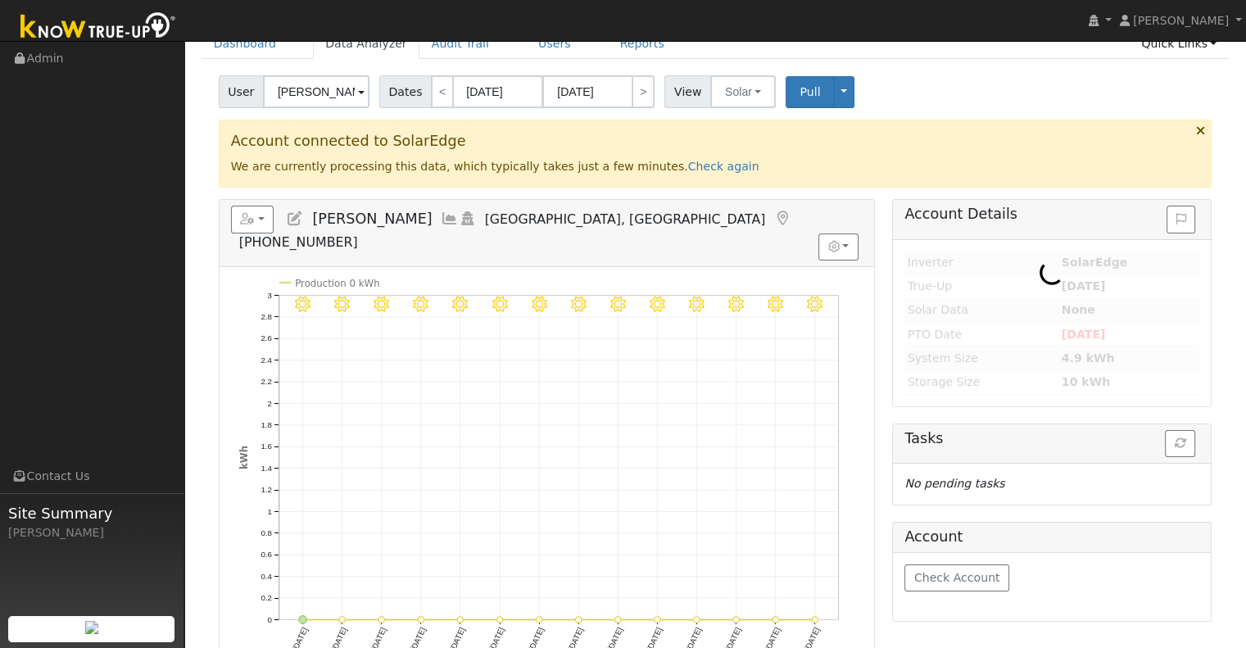
type input "[PERSON_NAME] [PERSON_NAME]"
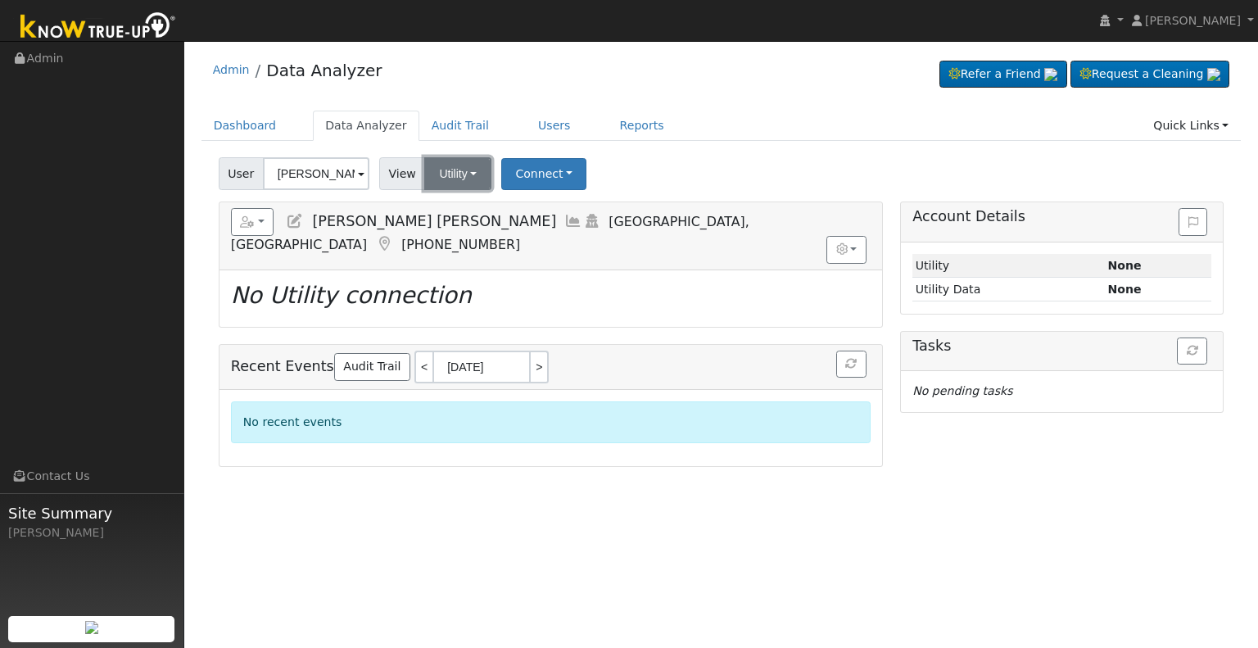
click at [445, 171] on button "Utility" at bounding box center [457, 173] width 67 height 33
click at [451, 241] on link "Solar" at bounding box center [479, 233] width 114 height 23
click at [514, 184] on button "Connect" at bounding box center [542, 174] width 85 height 32
click at [544, 215] on link "Select a Provider" at bounding box center [564, 209] width 128 height 23
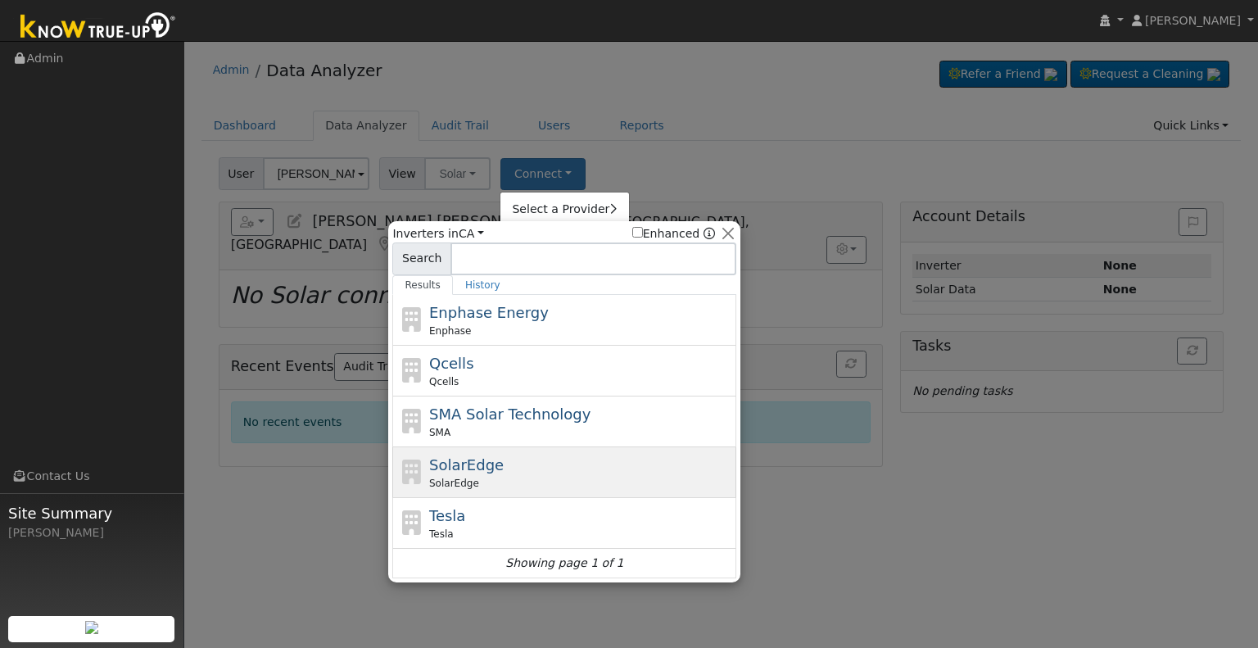
click at [499, 464] on div "SolarEdge SolarEdge" at bounding box center [581, 472] width 304 height 37
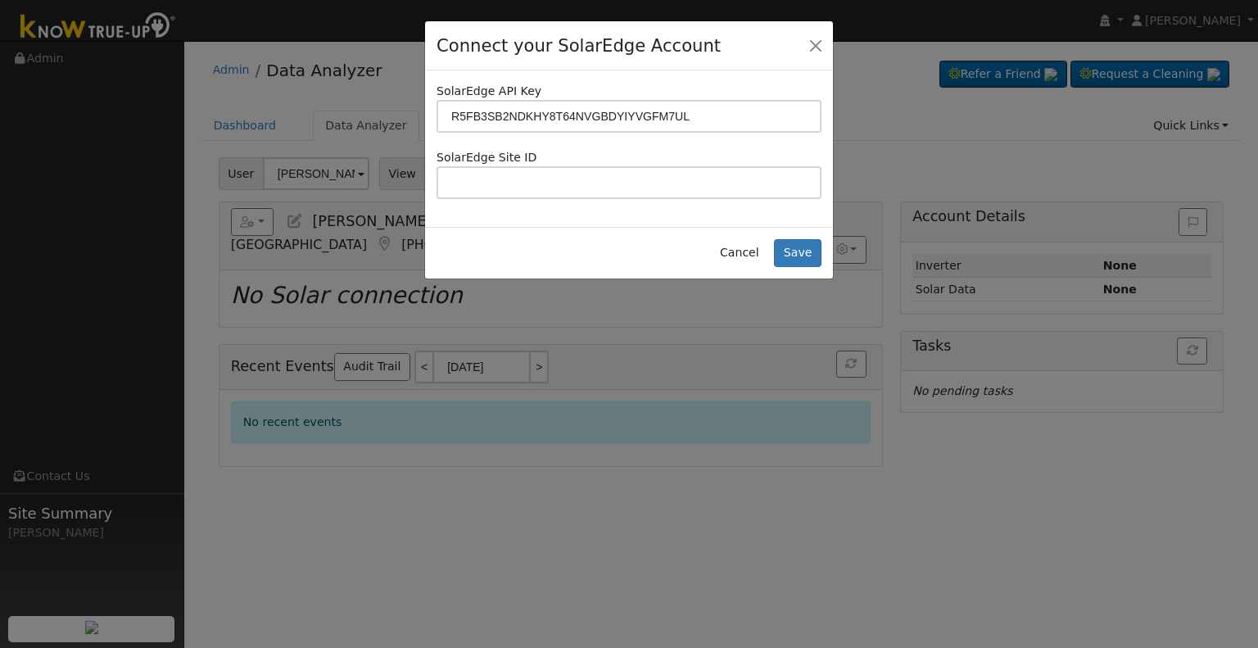
type input "R5FB3SB2NDKHY8T64NVGBDYIYVGFM7UL"
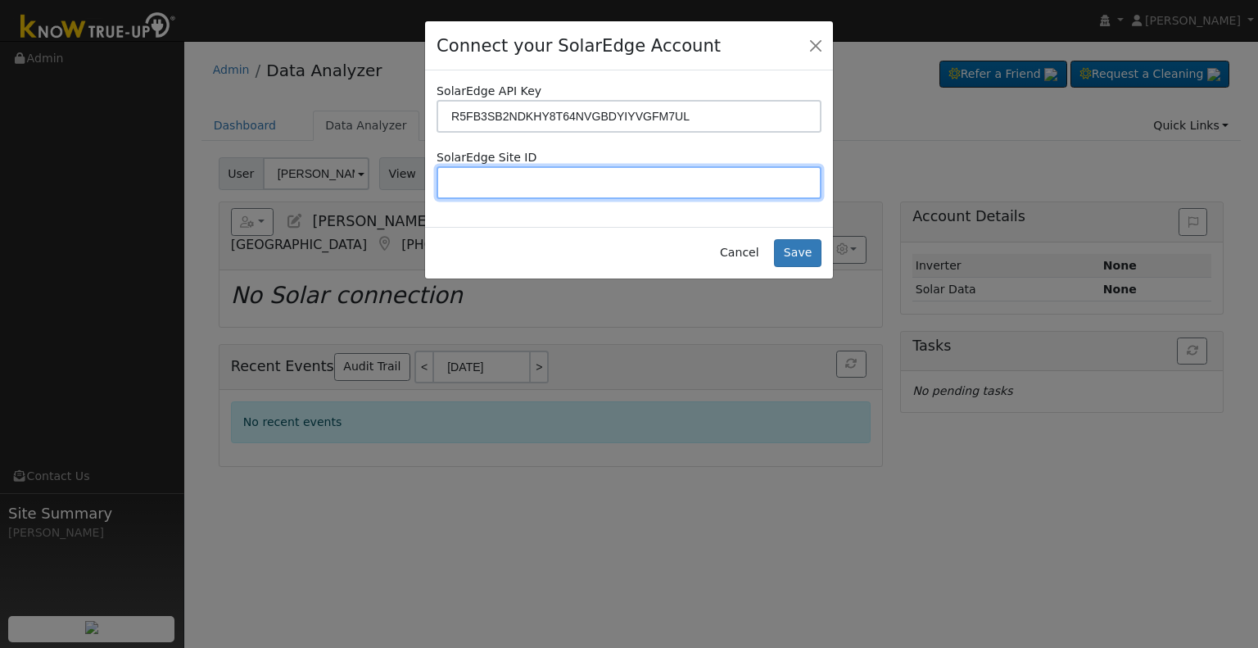
click at [565, 184] on input "text" at bounding box center [629, 182] width 385 height 33
paste input "R5FB3SB2NDKHY8T64NVGBDYIYVGFM7UL"
type input "R5FB3SB2NDKHY8T64NVGBDYIYVGFM7UL"
click at [533, 189] on input "text" at bounding box center [629, 182] width 385 height 33
paste input "4701816"
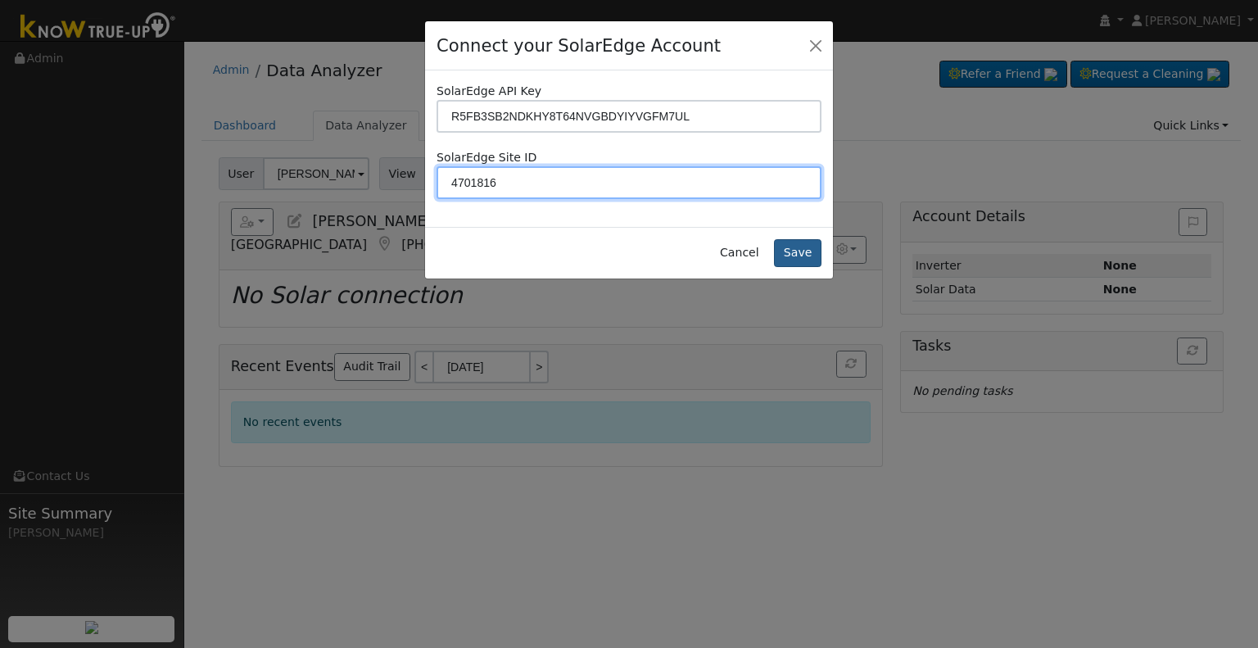
type input "4701816"
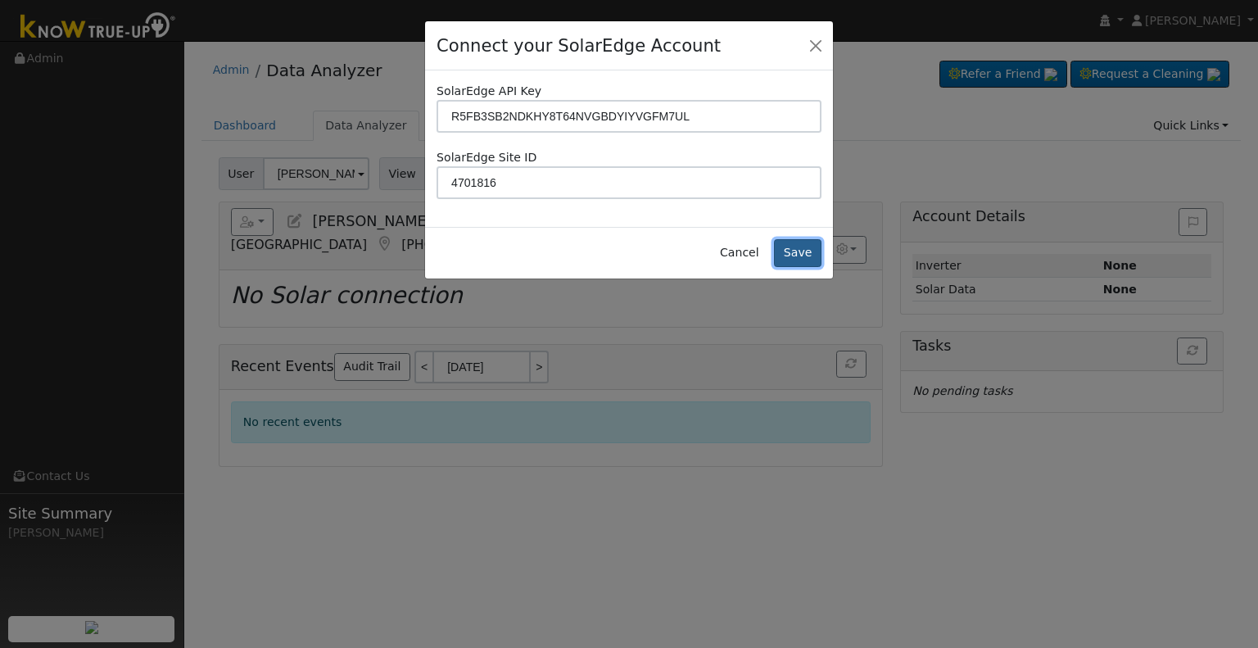
click at [801, 250] on button "Save" at bounding box center [798, 253] width 48 height 28
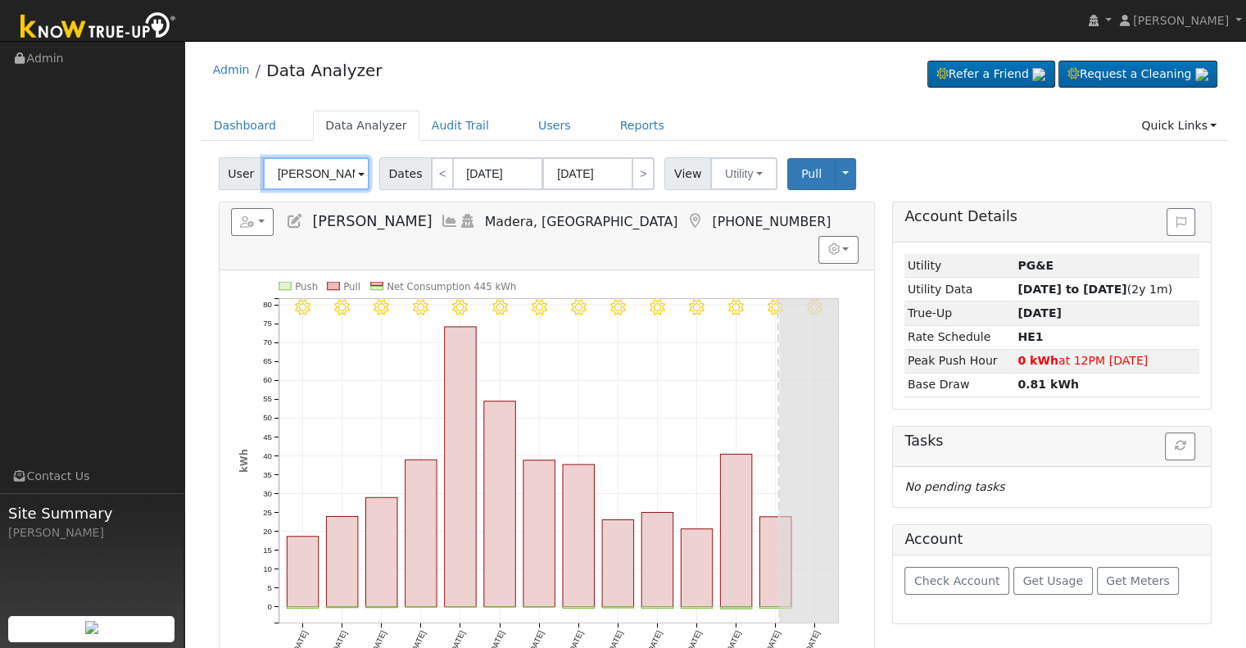
click at [305, 168] on input "[PERSON_NAME]" at bounding box center [316, 173] width 106 height 33
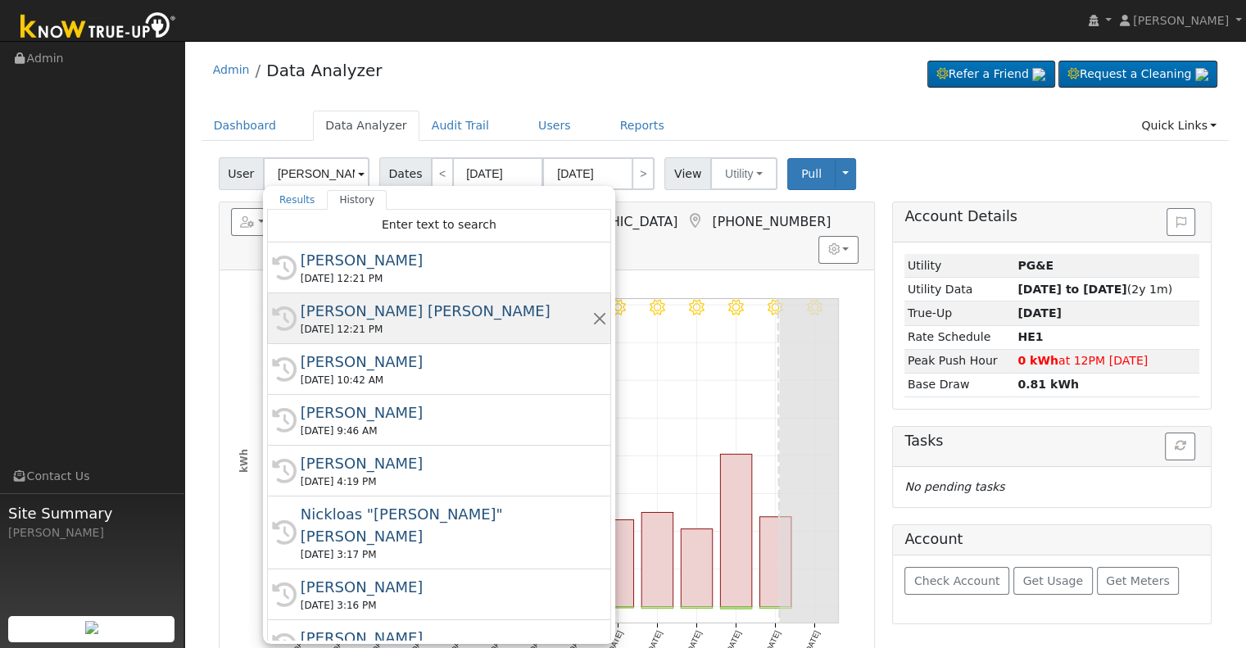
click at [406, 323] on div "[DATE] 12:21 PM" at bounding box center [447, 329] width 292 height 15
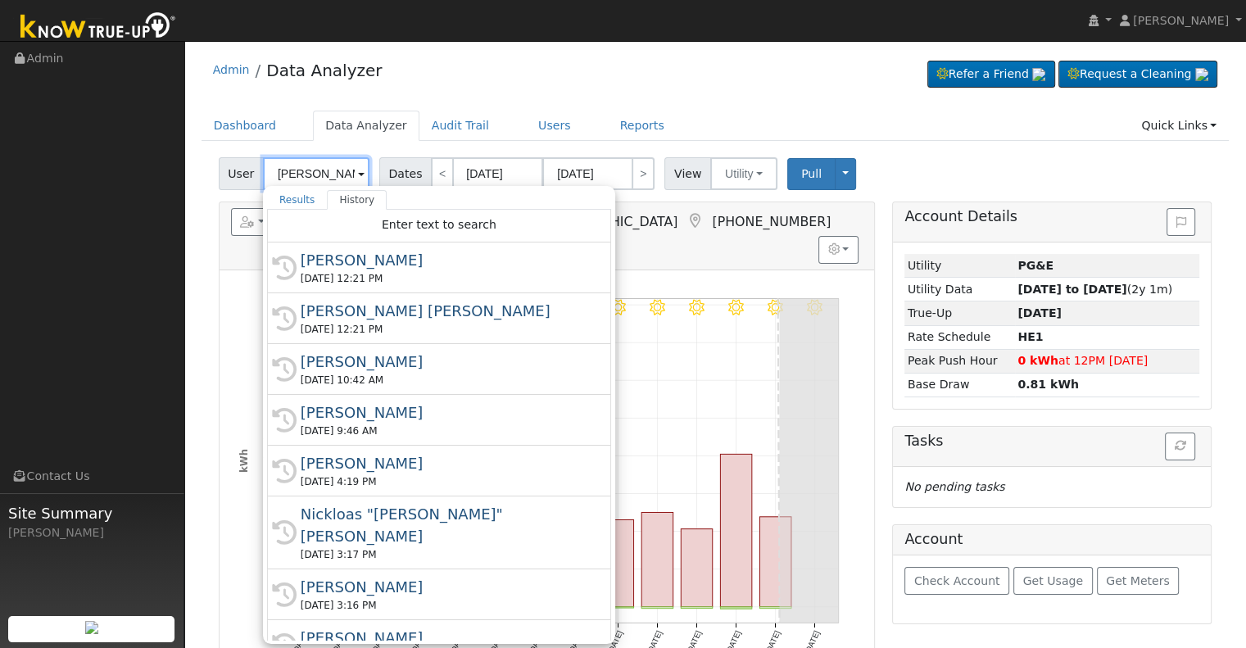
type input "[PERSON_NAME] [PERSON_NAME]"
